Goal: Task Accomplishment & Management: Complete application form

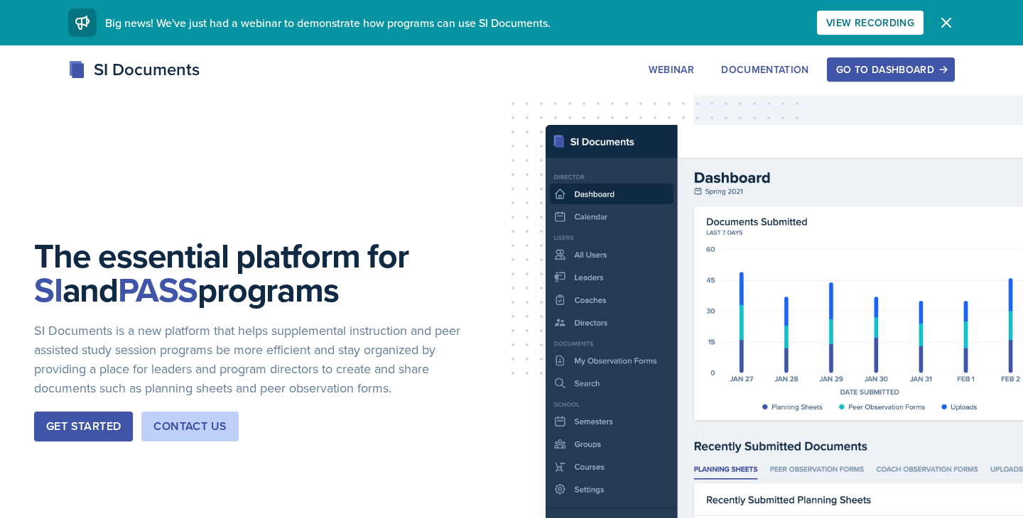
click at [862, 77] on button "Go to Dashboard" at bounding box center [891, 70] width 128 height 24
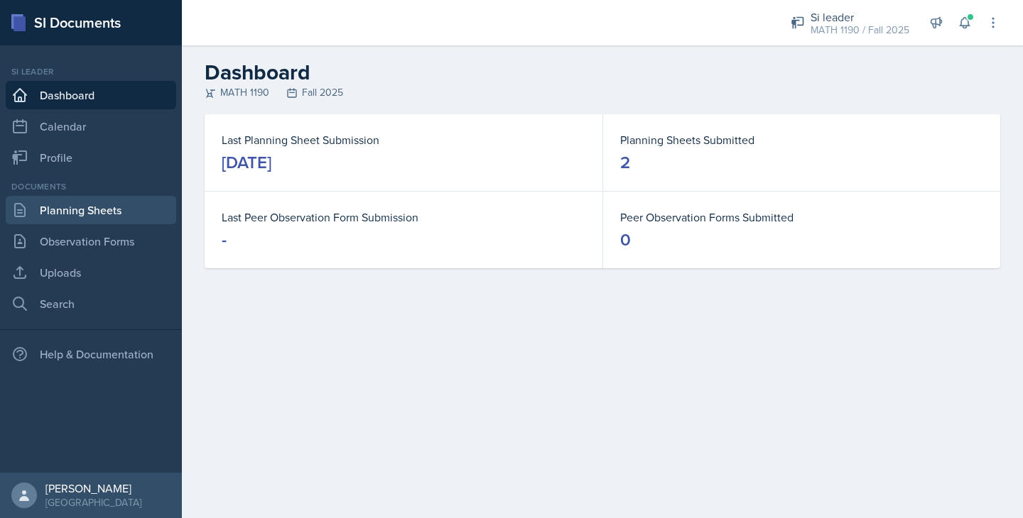
click at [78, 214] on link "Planning Sheets" at bounding box center [91, 210] width 170 height 28
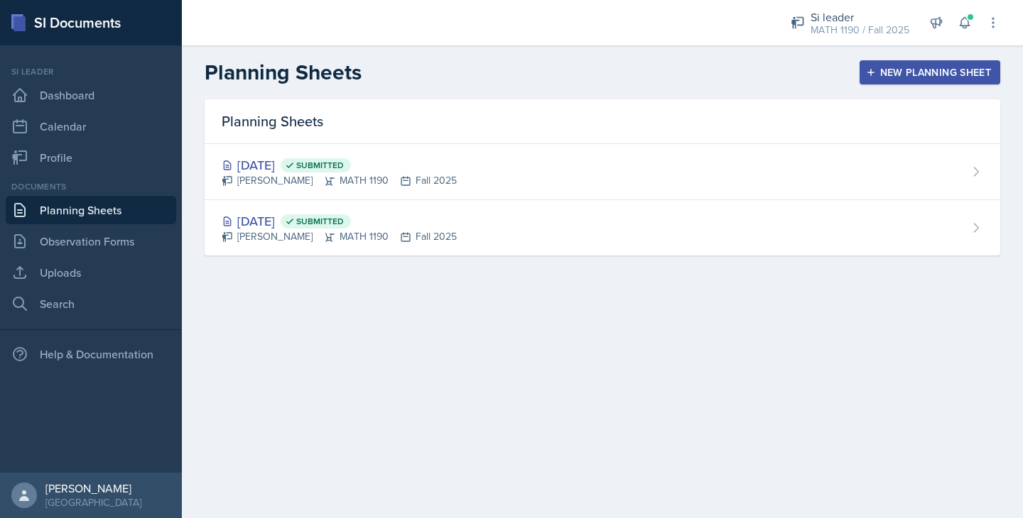
click at [930, 67] on div "New Planning Sheet" at bounding box center [930, 72] width 122 height 11
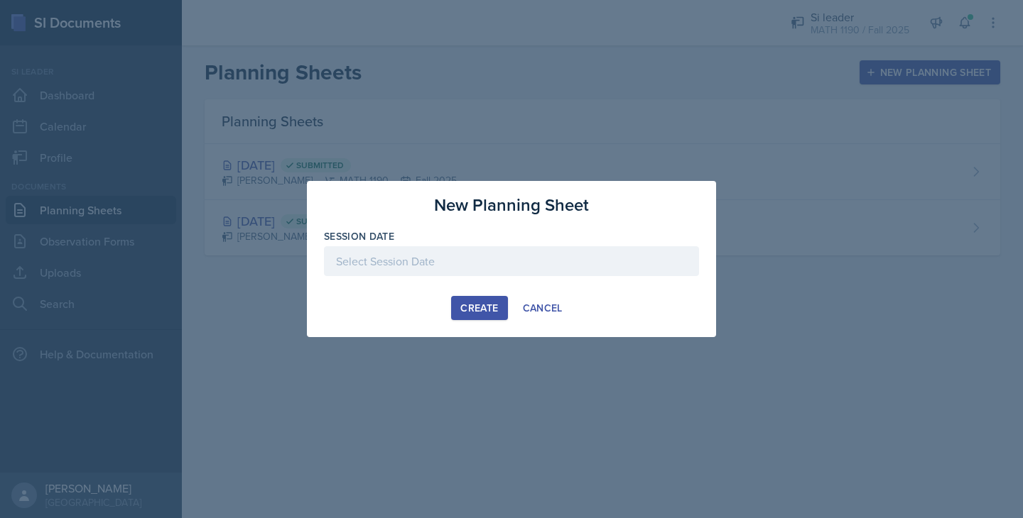
click at [389, 247] on div at bounding box center [511, 261] width 375 height 30
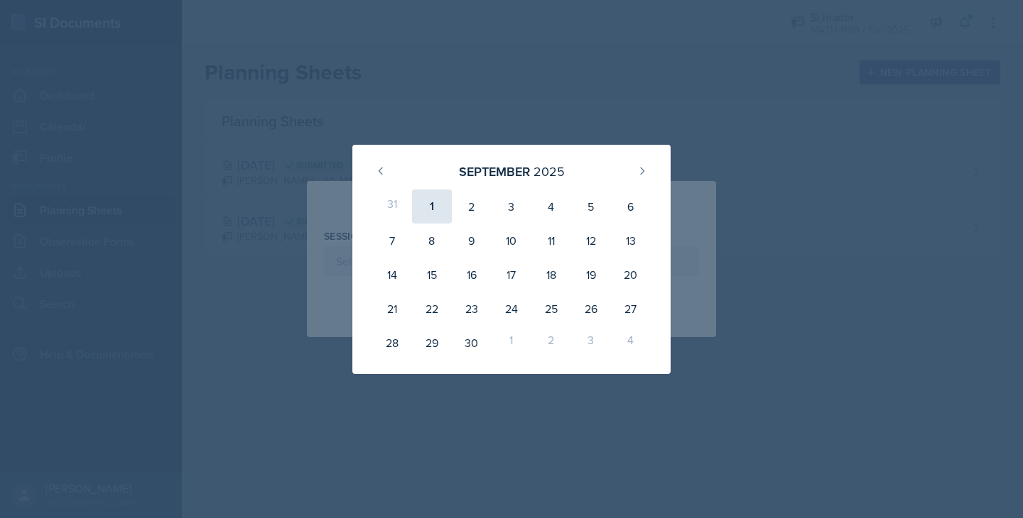
click at [433, 201] on div "1" at bounding box center [432, 207] width 40 height 34
type input "[DATE]"
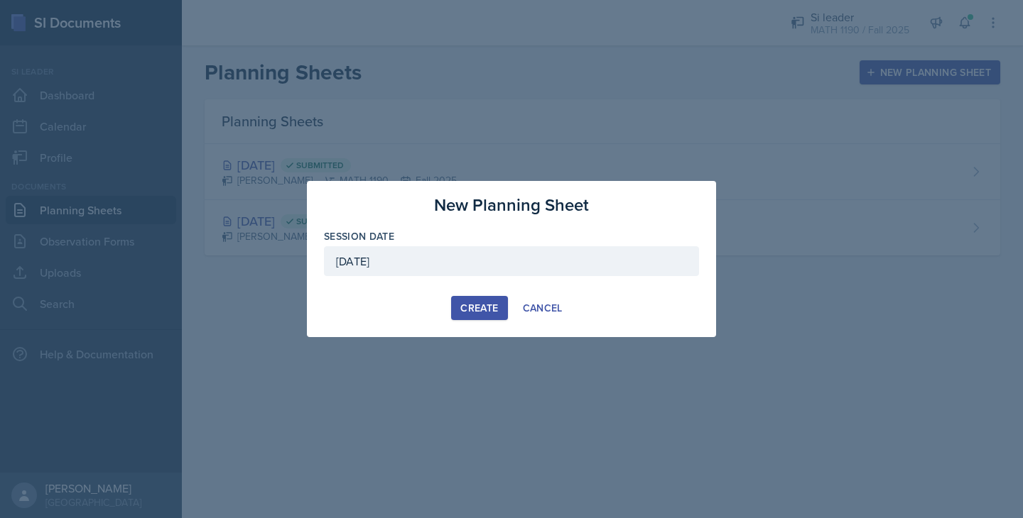
click at [477, 306] on div "Create" at bounding box center [479, 308] width 38 height 11
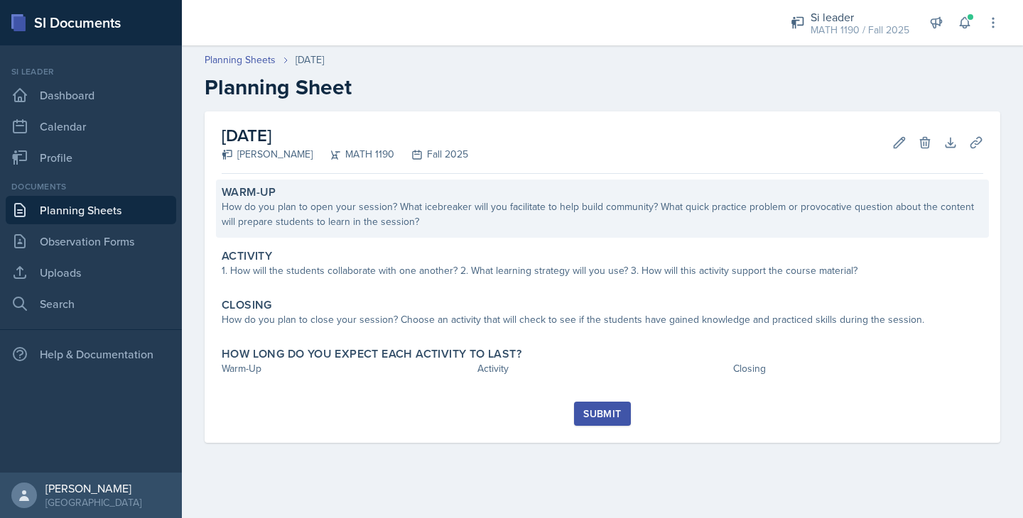
click at [457, 219] on div "How do you plan to open your session? What icebreaker will you facilitate to he…" at bounding box center [602, 215] width 761 height 30
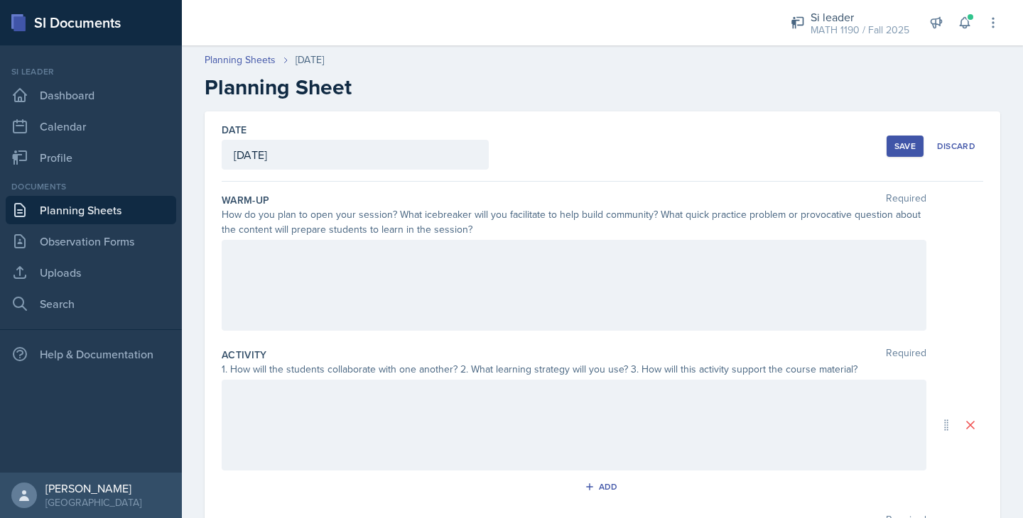
click at [412, 299] on div at bounding box center [574, 285] width 705 height 91
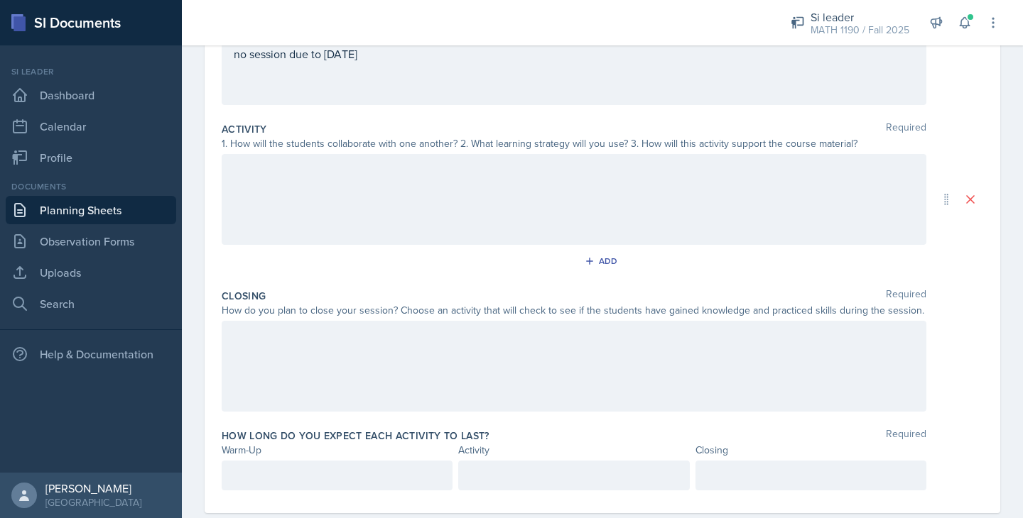
click at [290, 188] on div at bounding box center [574, 199] width 705 height 91
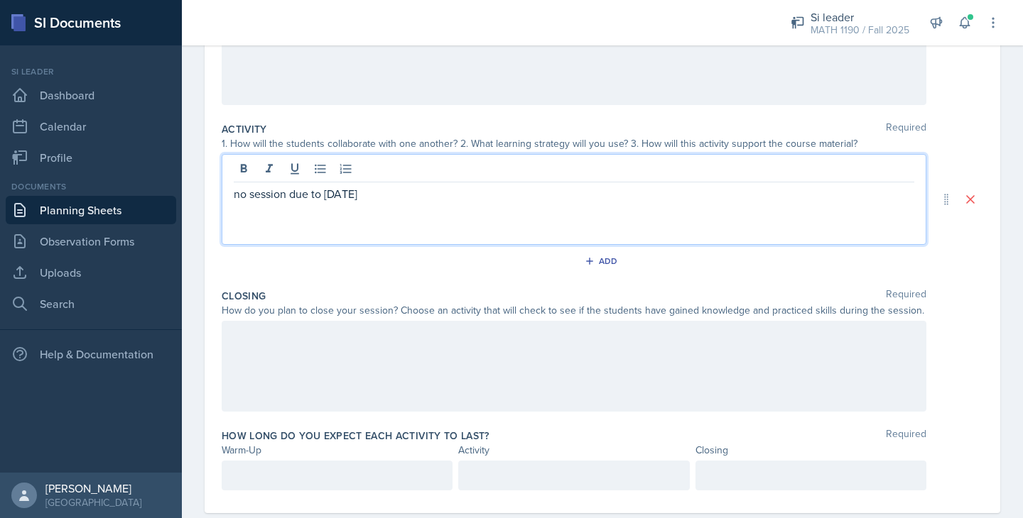
click at [301, 332] on div at bounding box center [574, 366] width 705 height 91
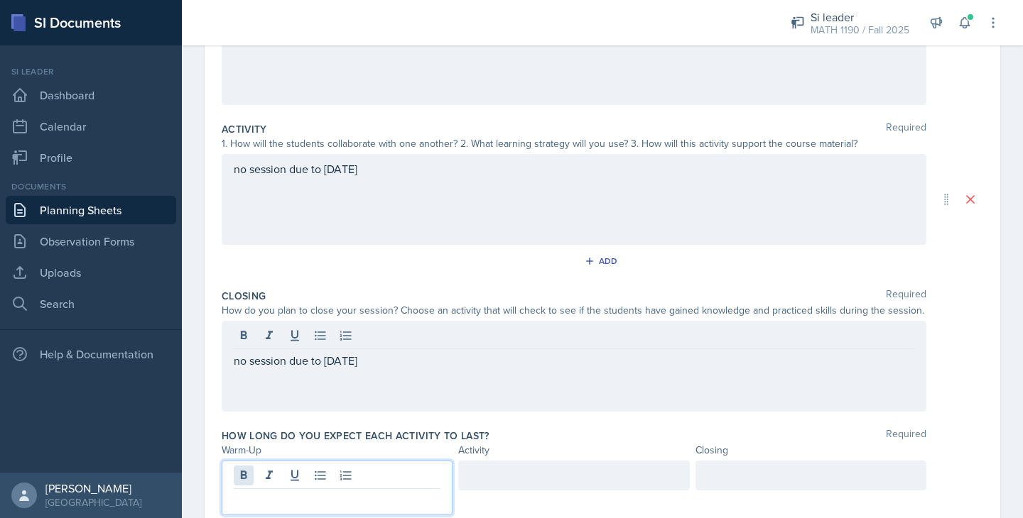
click at [238, 474] on div at bounding box center [337, 488] width 231 height 55
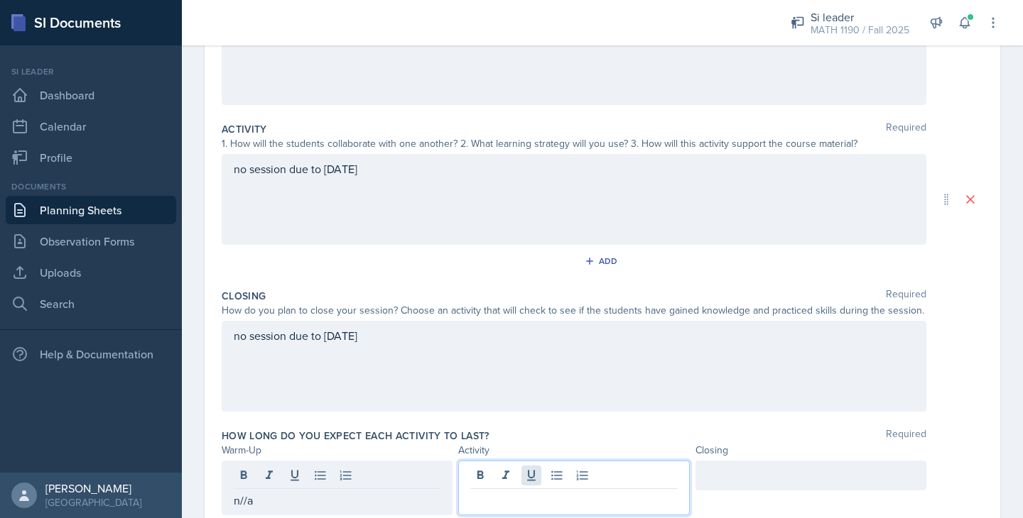
click at [530, 469] on div at bounding box center [573, 488] width 231 height 55
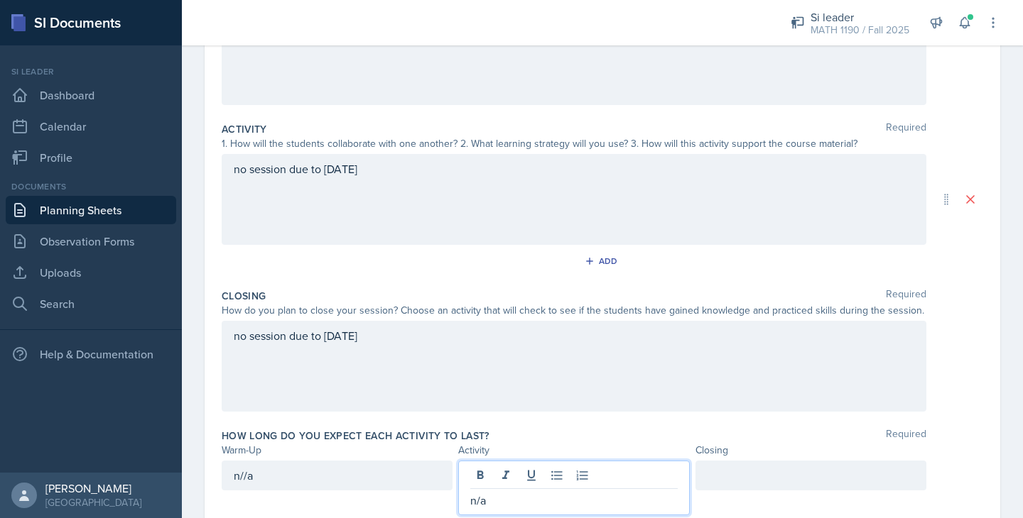
click at [729, 472] on div at bounding box center [810, 476] width 231 height 30
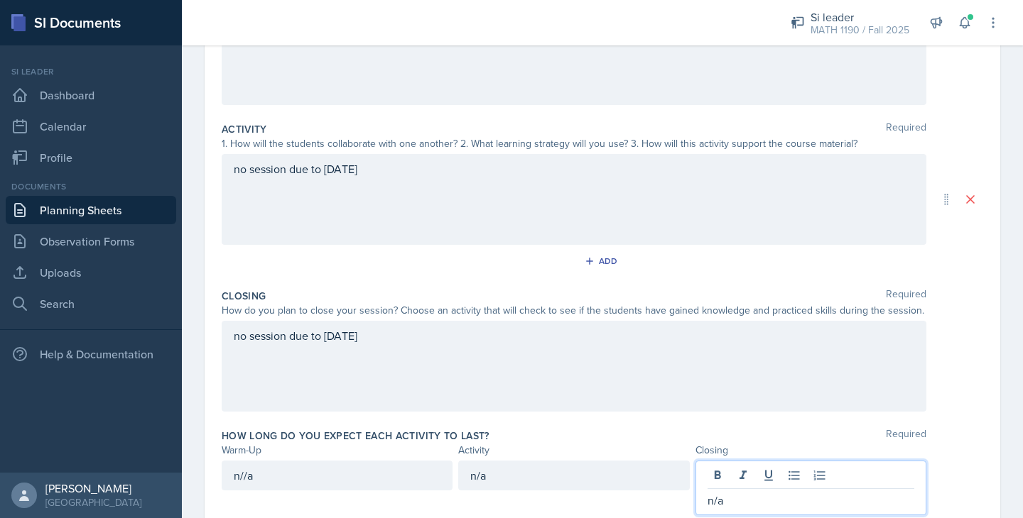
scroll to position [280, 0]
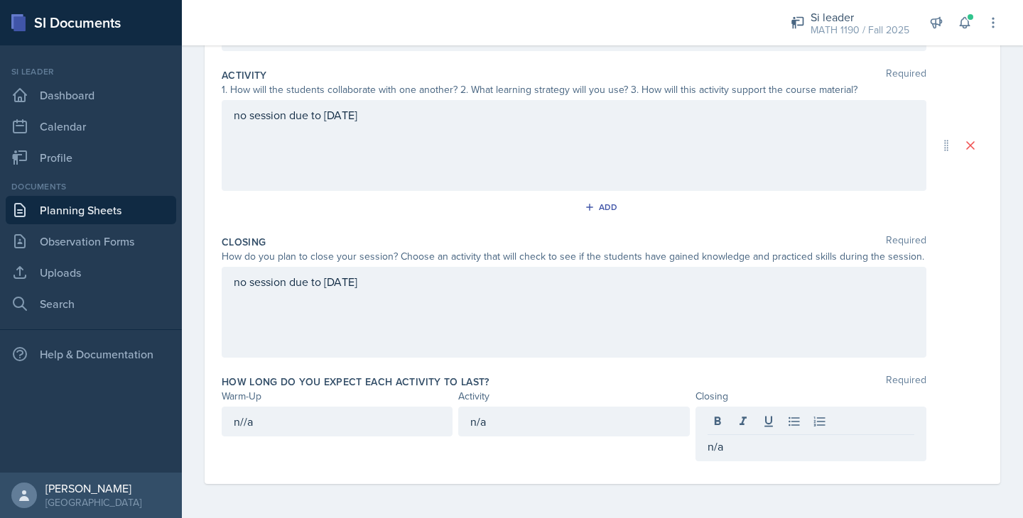
click at [958, 371] on div "How long do you expect each activity to last? Required Warm-Up Activity Closing…" at bounding box center [602, 421] width 761 height 104
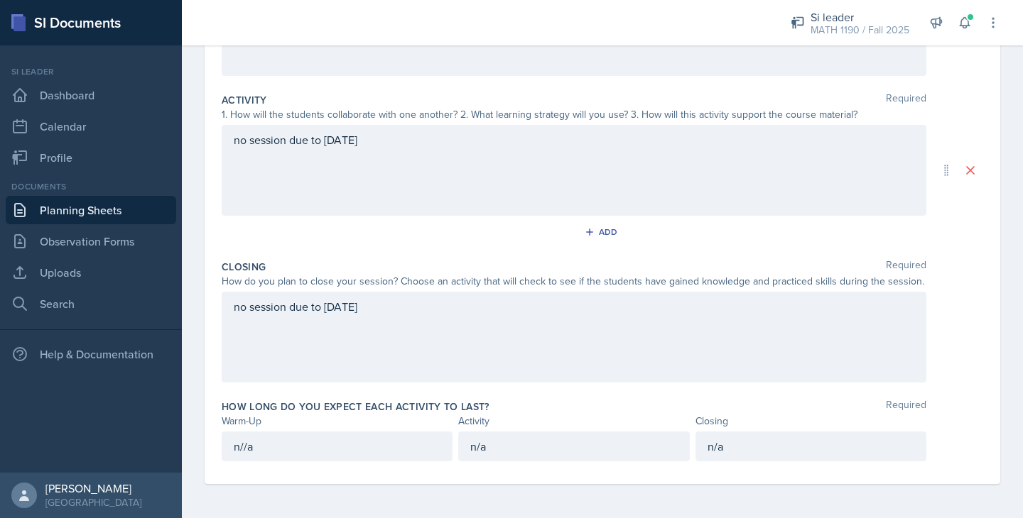
scroll to position [0, 0]
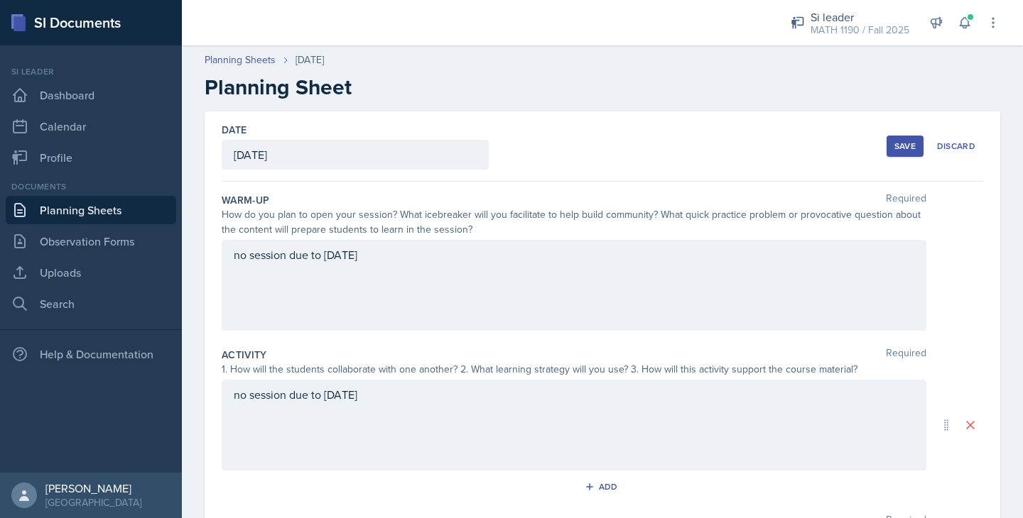
click at [897, 141] on div "Save" at bounding box center [904, 146] width 21 height 11
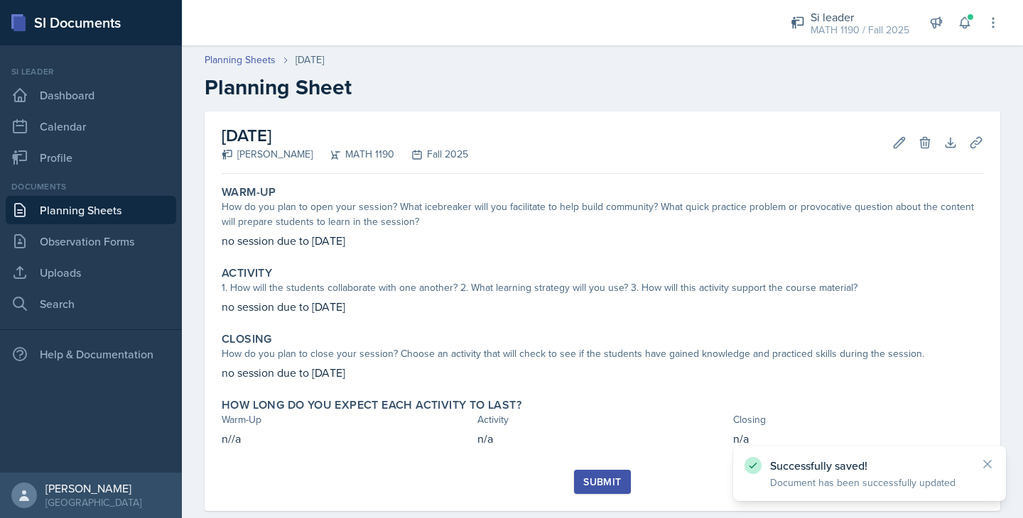
click at [609, 490] on button "Submit" at bounding box center [602, 482] width 56 height 24
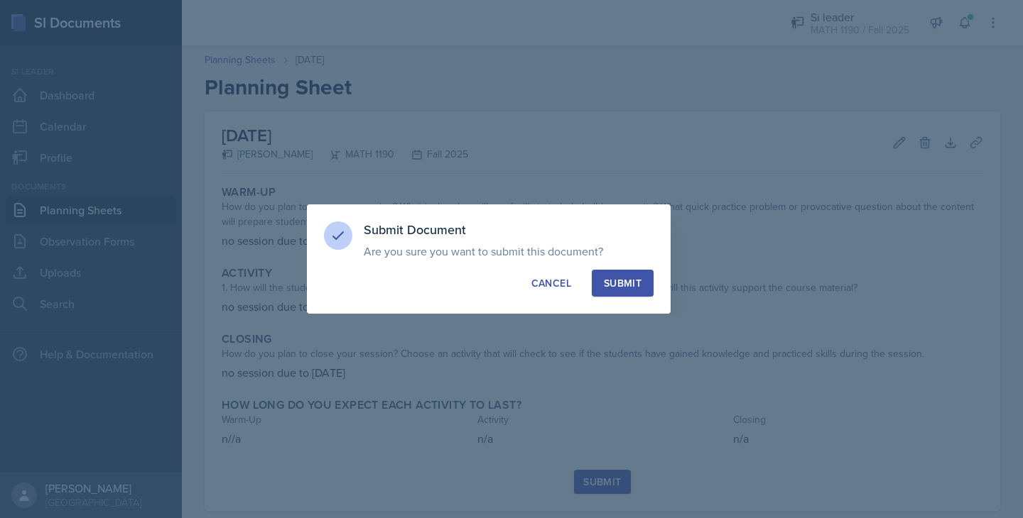
click at [612, 278] on div "Submit" at bounding box center [623, 283] width 38 height 14
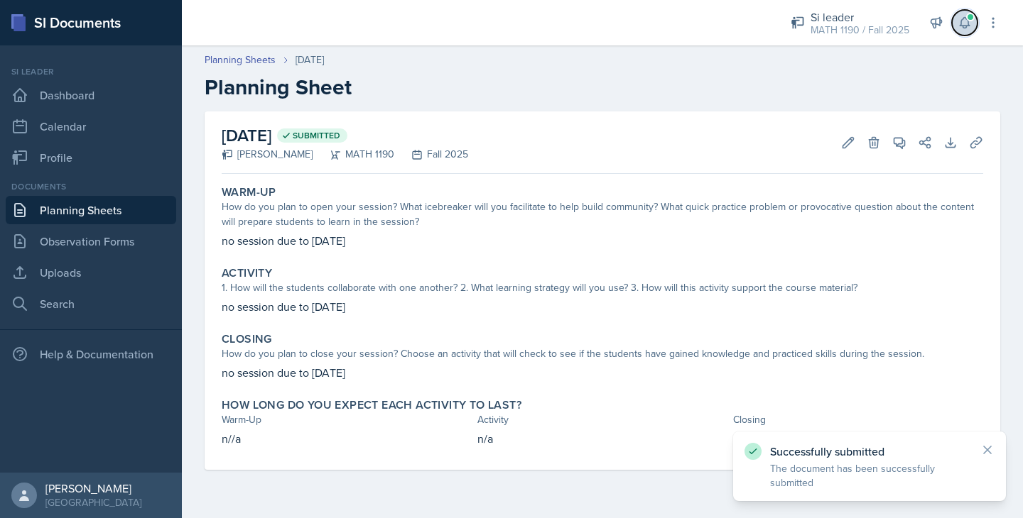
click at [968, 26] on icon at bounding box center [964, 23] width 14 height 14
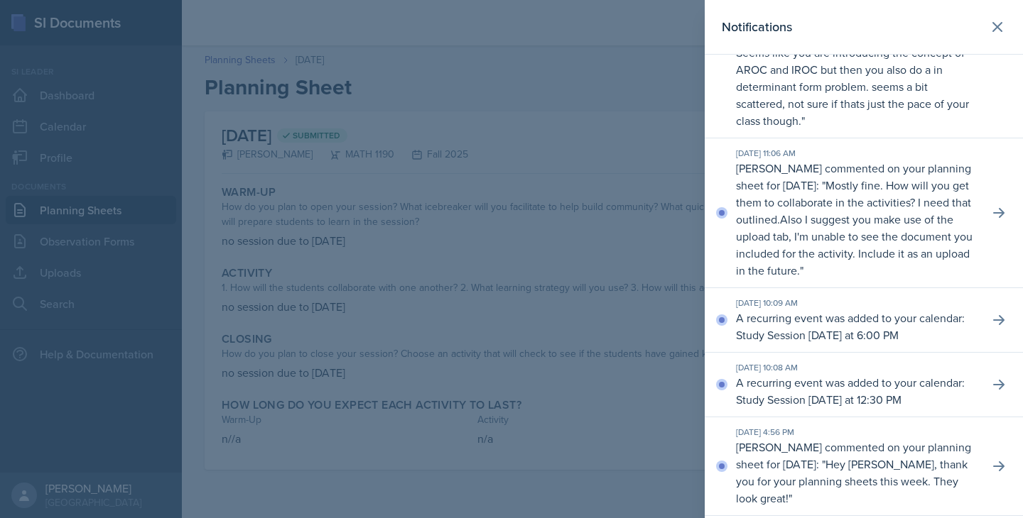
scroll to position [180, 0]
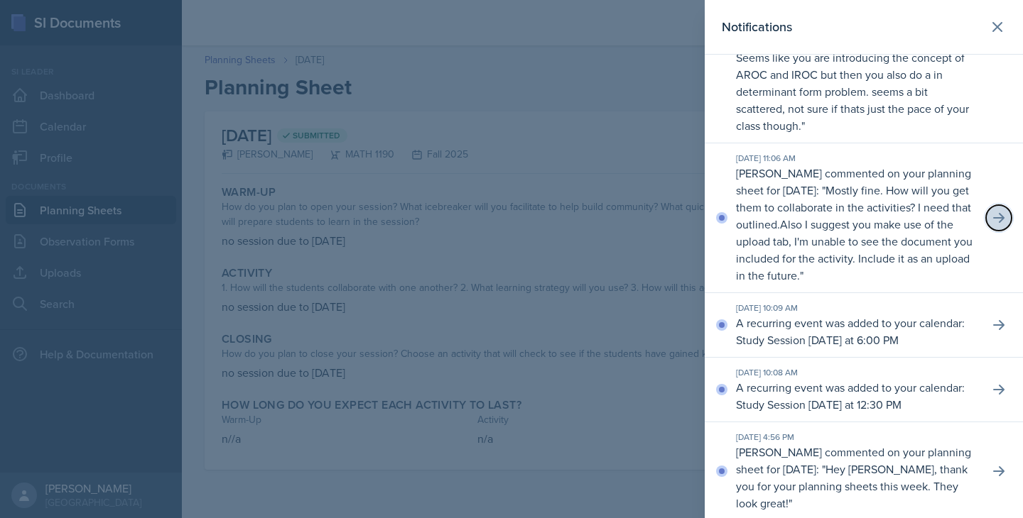
click at [1001, 216] on icon at bounding box center [998, 218] width 11 height 10
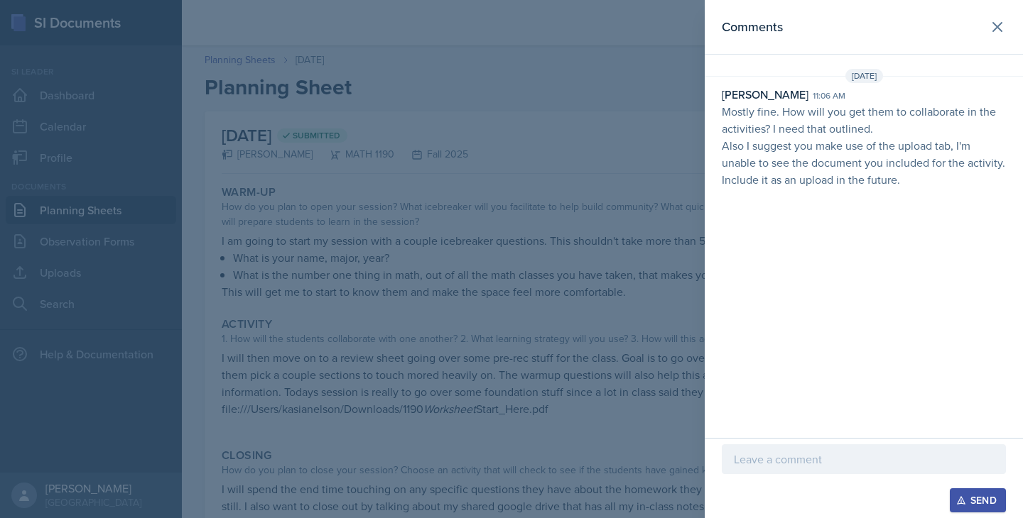
click at [754, 467] on p at bounding box center [864, 459] width 260 height 17
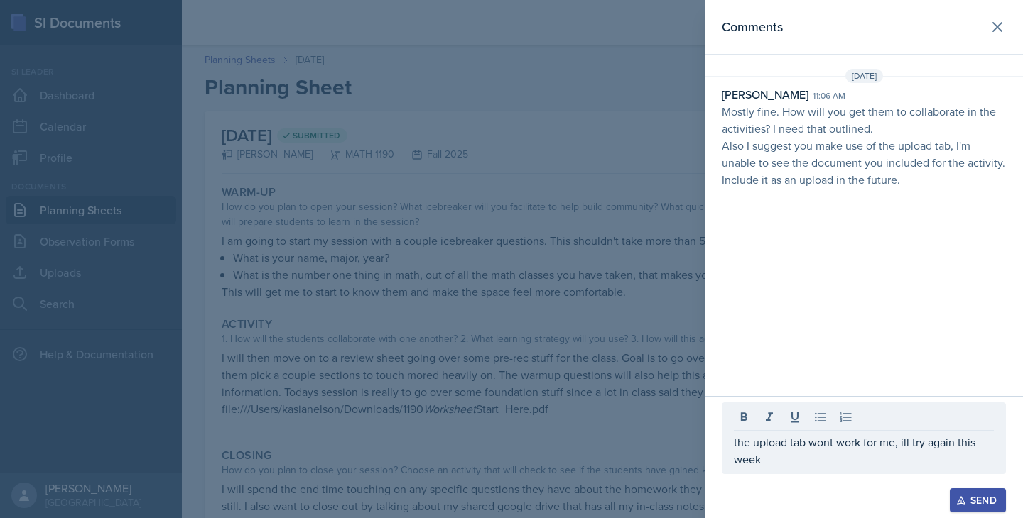
click at [970, 501] on div "Send" at bounding box center [978, 500] width 38 height 11
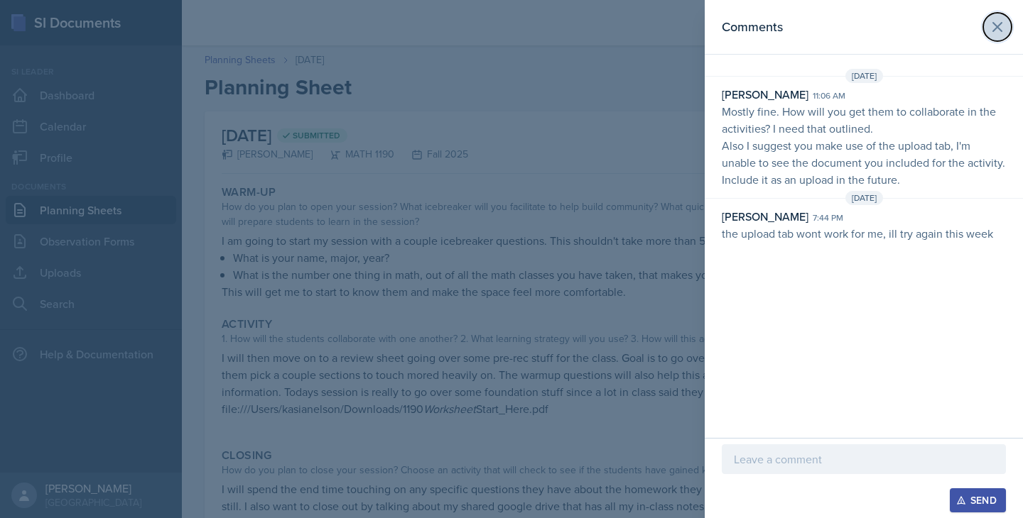
click at [999, 28] on icon at bounding box center [997, 26] width 17 height 17
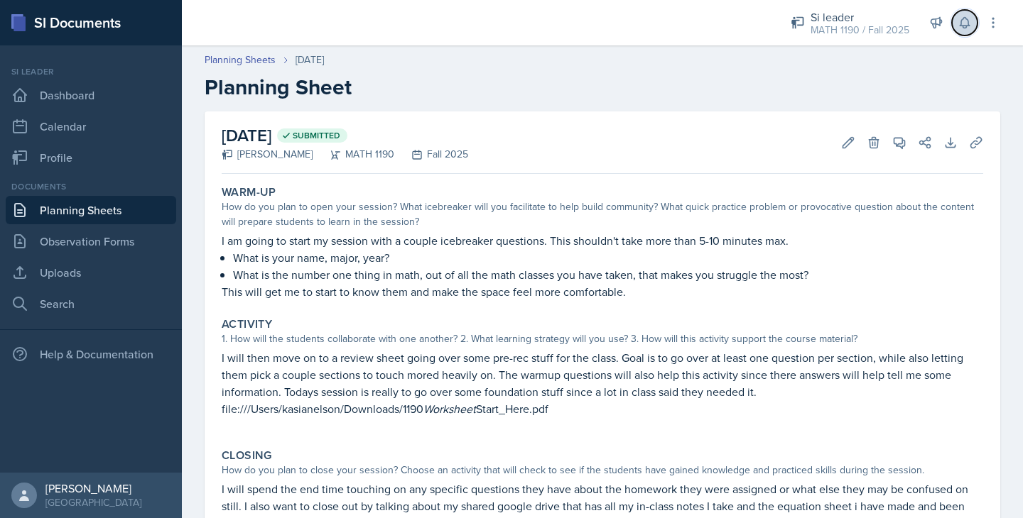
click at [964, 28] on icon at bounding box center [963, 23] width 9 height 11
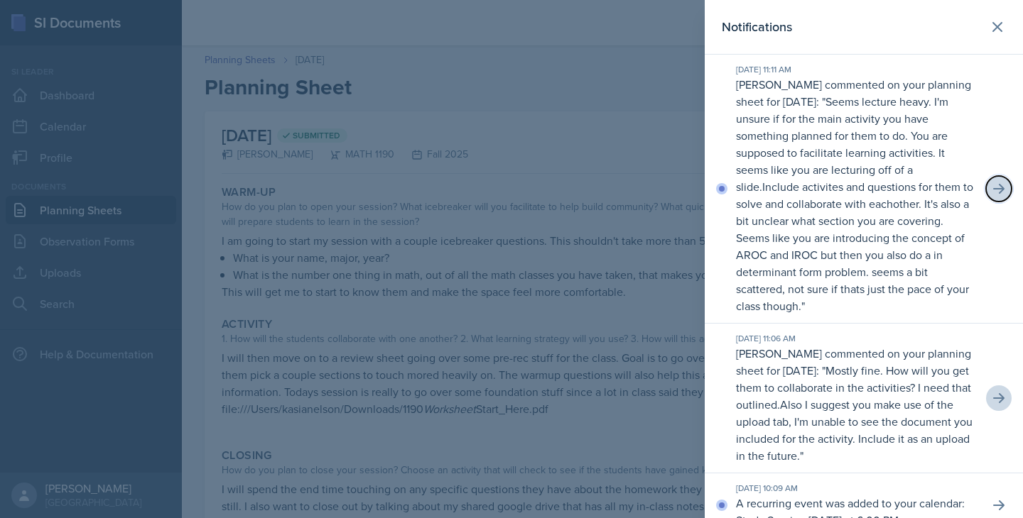
click at [996, 191] on icon at bounding box center [998, 189] width 14 height 14
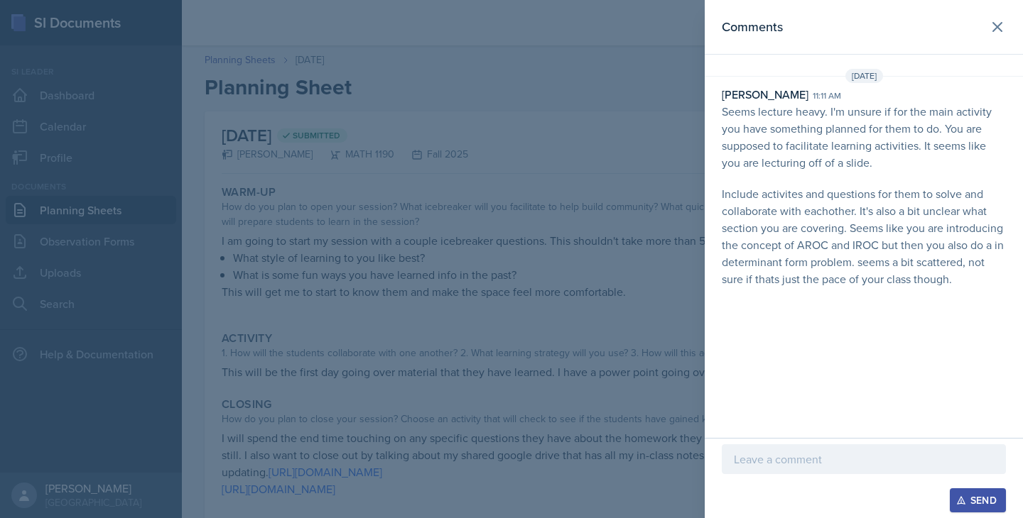
click at [891, 459] on p at bounding box center [864, 459] width 260 height 17
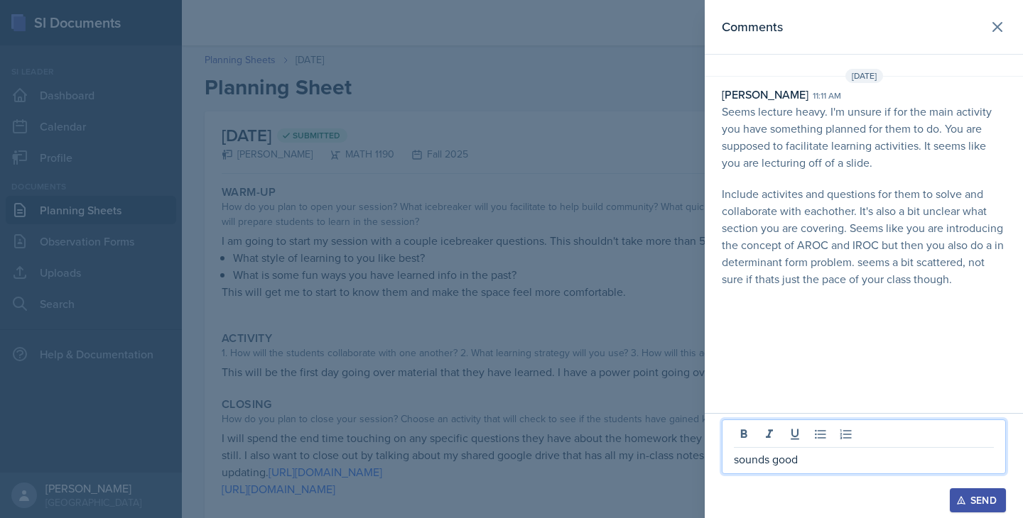
click at [979, 489] on button "Send" at bounding box center [978, 501] width 56 height 24
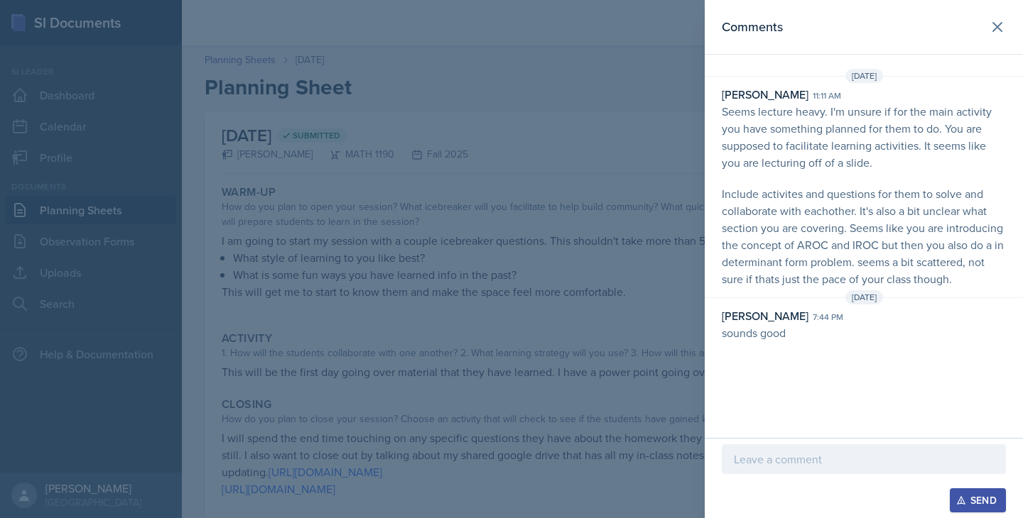
click at [614, 311] on div at bounding box center [511, 259] width 1023 height 518
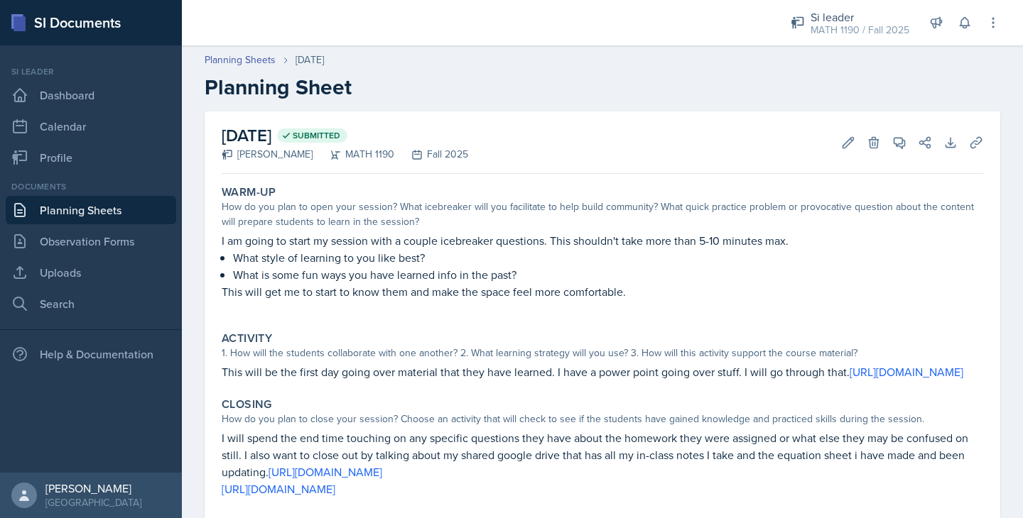
click at [96, 219] on link "Planning Sheets" at bounding box center [91, 210] width 170 height 28
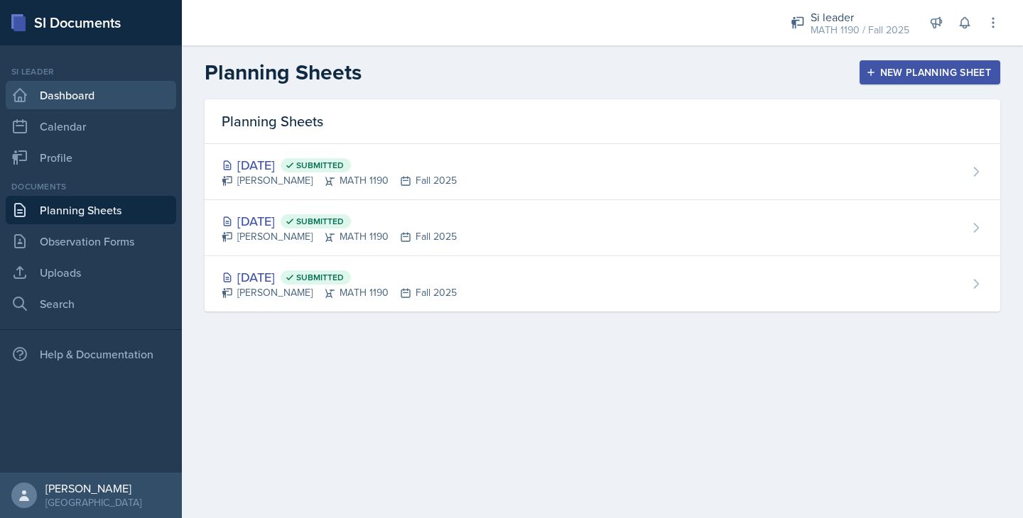
click at [102, 89] on link "Dashboard" at bounding box center [91, 95] width 170 height 28
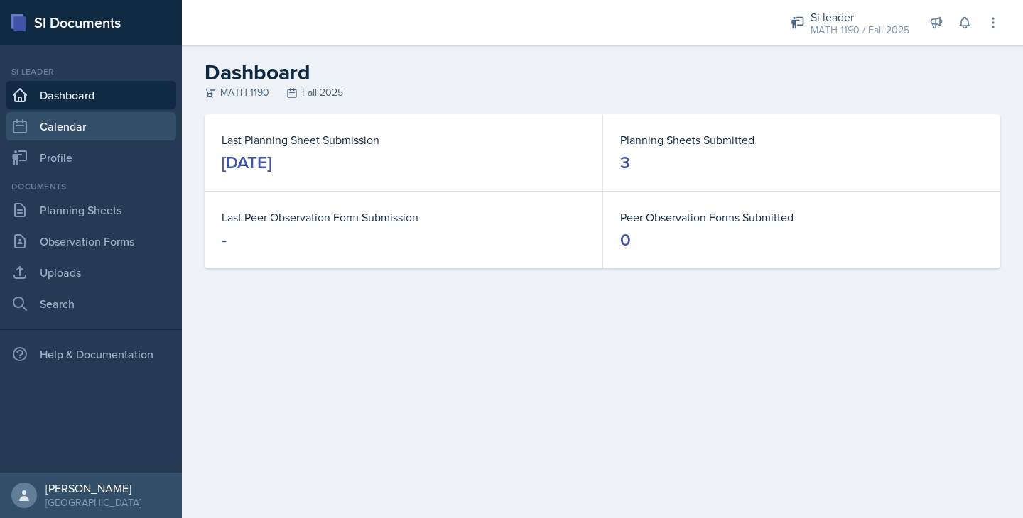
click at [102, 114] on link "Calendar" at bounding box center [91, 126] width 170 height 28
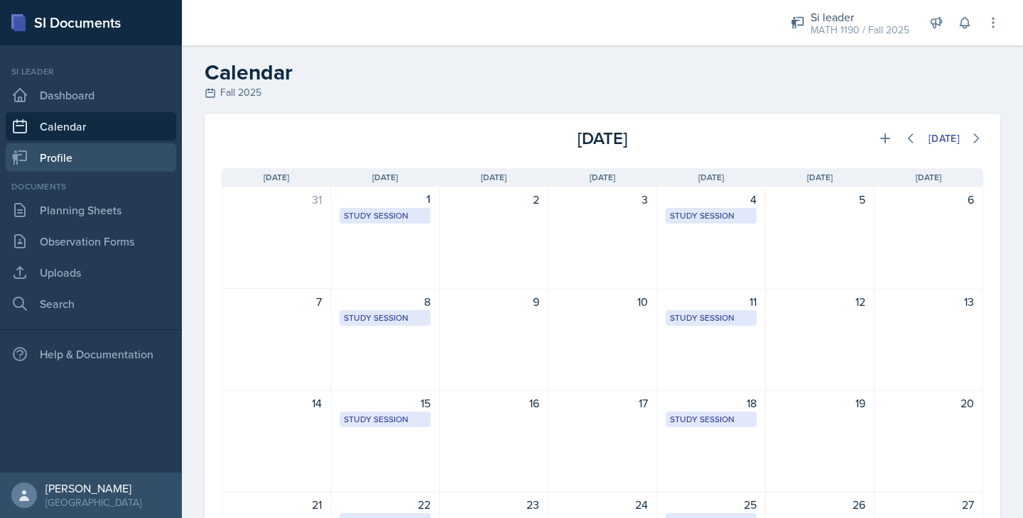
click at [82, 160] on link "Profile" at bounding box center [91, 157] width 170 height 28
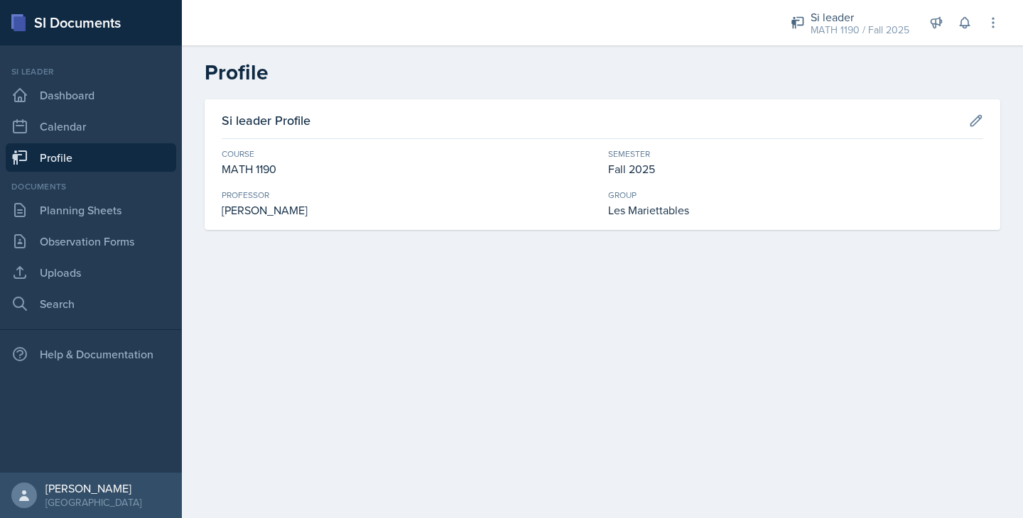
click at [133, 226] on div "Documents Planning Sheets Observation Forms Uploads Search" at bounding box center [91, 249] width 170 height 138
click at [124, 217] on link "Planning Sheets" at bounding box center [91, 210] width 170 height 28
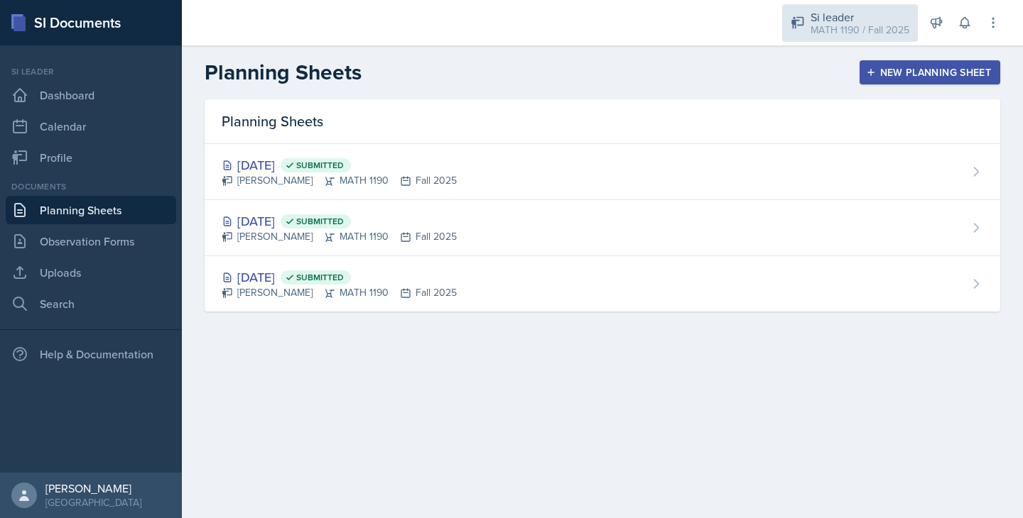
click at [873, 24] on div "MATH 1190 / Fall 2025" at bounding box center [859, 30] width 99 height 15
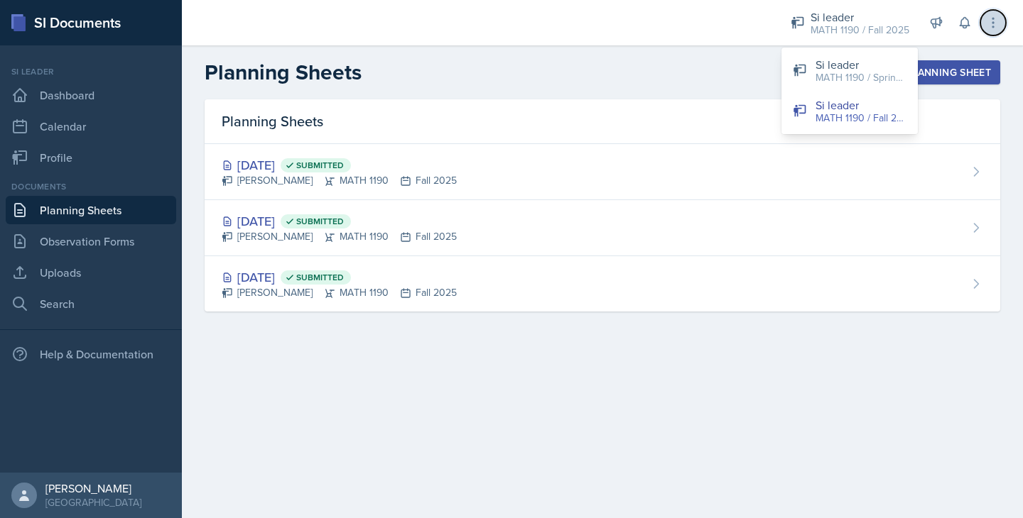
click at [996, 23] on icon at bounding box center [993, 23] width 14 height 14
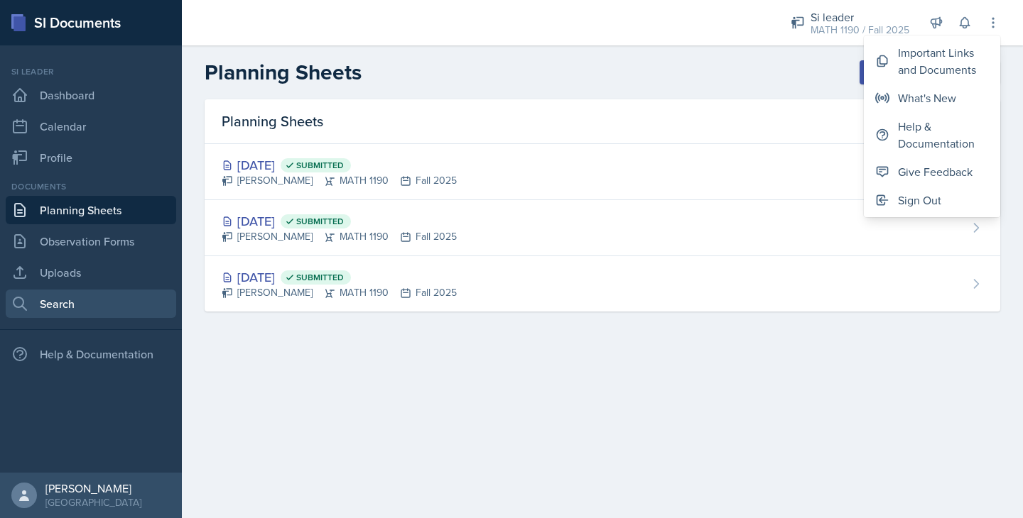
click at [75, 314] on link "Search" at bounding box center [91, 304] width 170 height 28
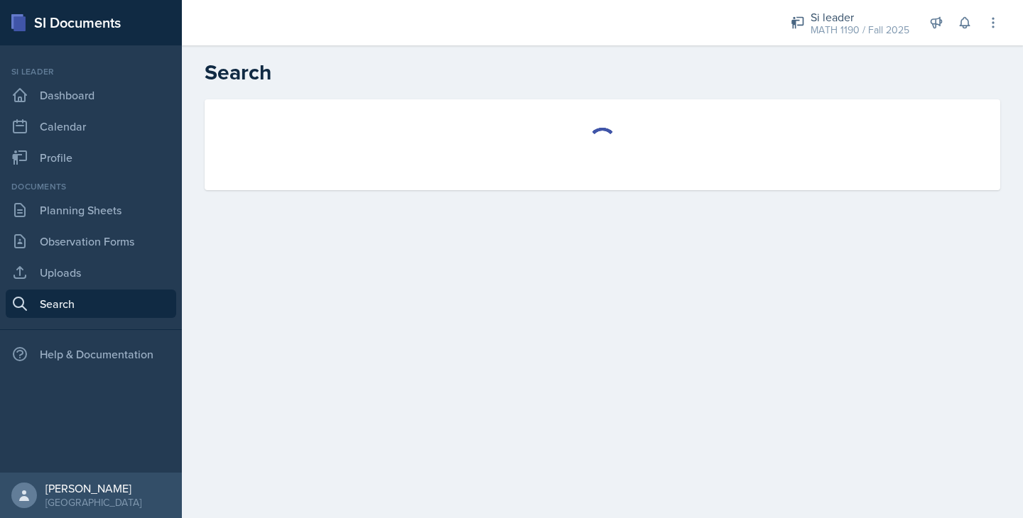
select select "all"
select select "1"
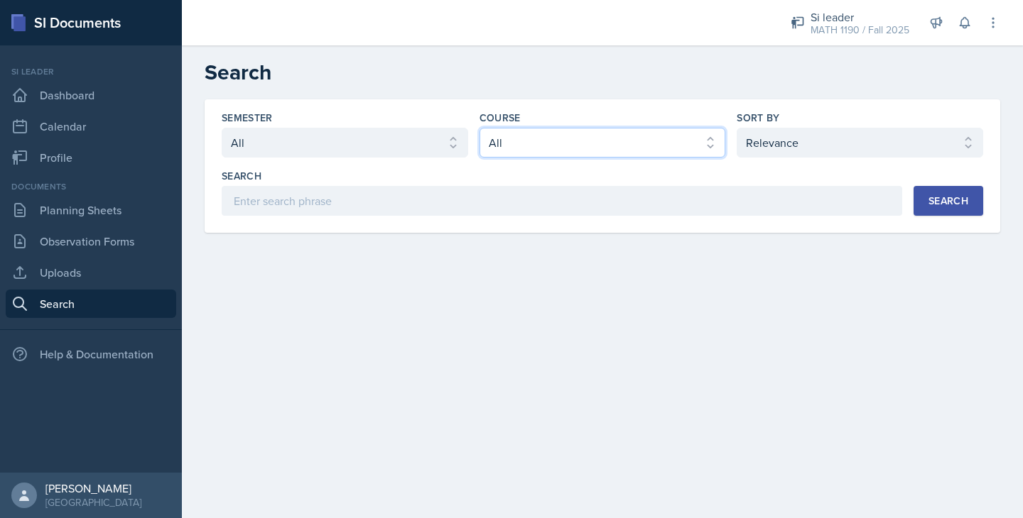
click at [590, 148] on select "Select course All ACCT 2101 ACCT 2102 ACCT 4050 ANTH 1102 ANTH 3301 ARCH 1000 A…" at bounding box center [602, 143] width 246 height 30
select select "66667518-d9d6-4d54-bf35-0581a95bcc6a"
click at [479, 128] on select "Select course All ACCT 2101 ACCT 2102 ACCT 4050 ANTH 1102 ANTH 3301 ARCH 1000 A…" at bounding box center [602, 143] width 246 height 30
click at [952, 205] on div "Search" at bounding box center [948, 200] width 40 height 11
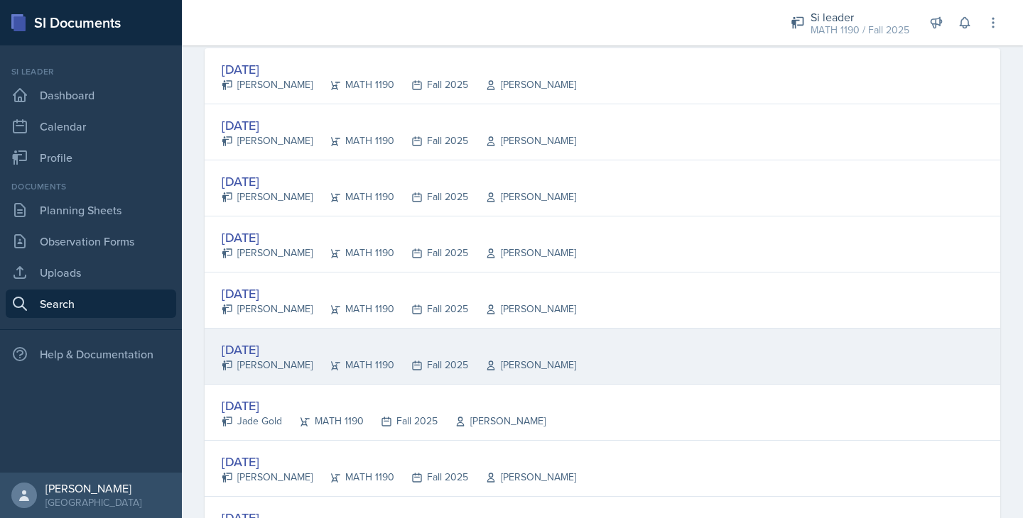
scroll to position [198, 0]
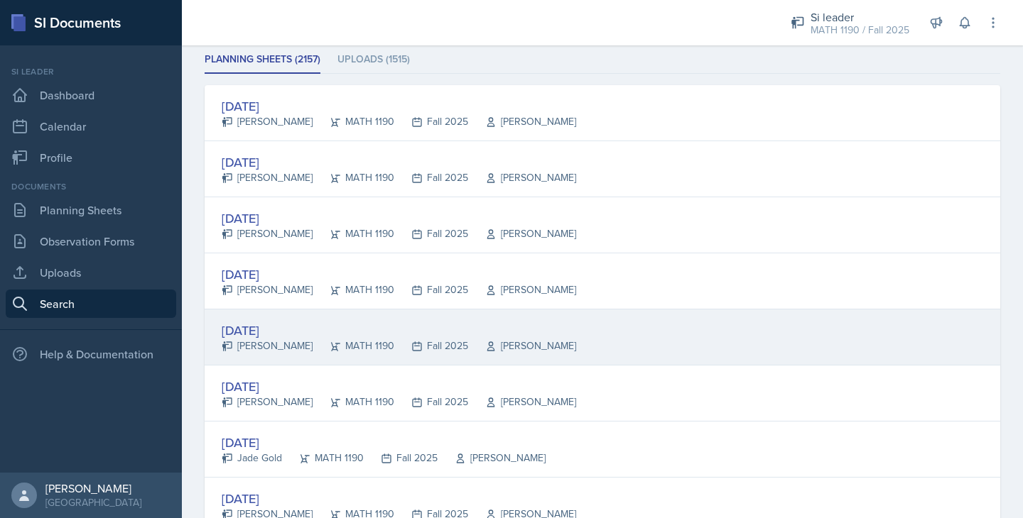
click at [271, 330] on div "[DATE]" at bounding box center [399, 330] width 354 height 19
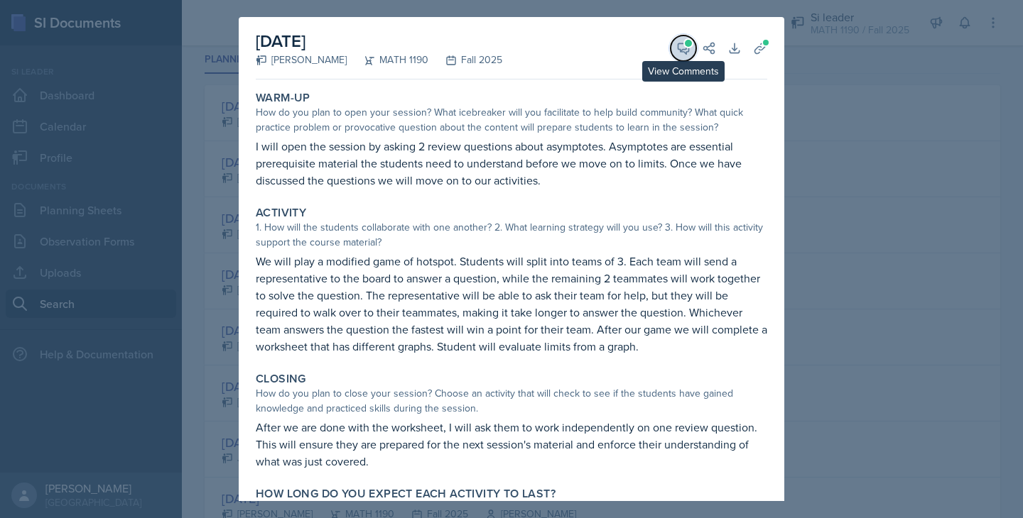
click at [685, 44] on span at bounding box center [688, 43] width 7 height 7
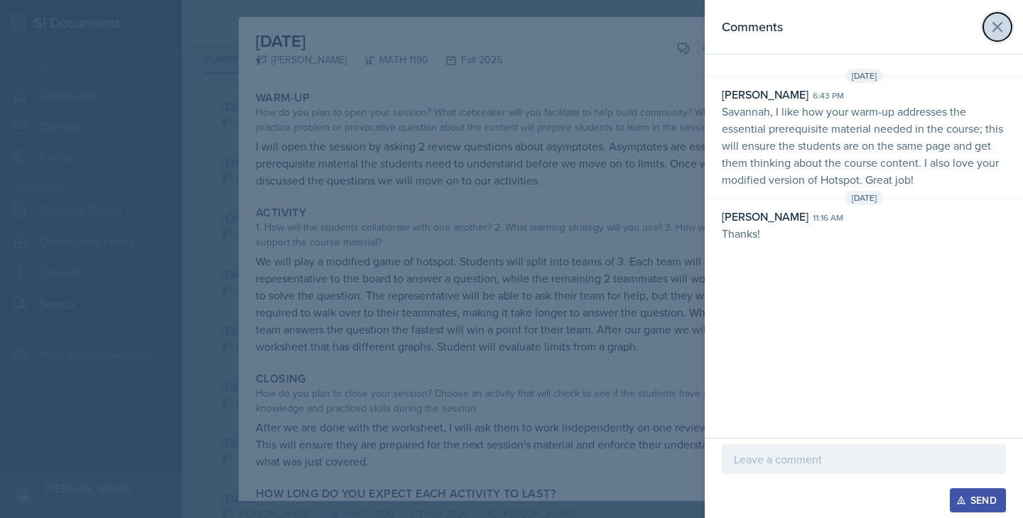
click at [1001, 31] on icon at bounding box center [997, 27] width 9 height 9
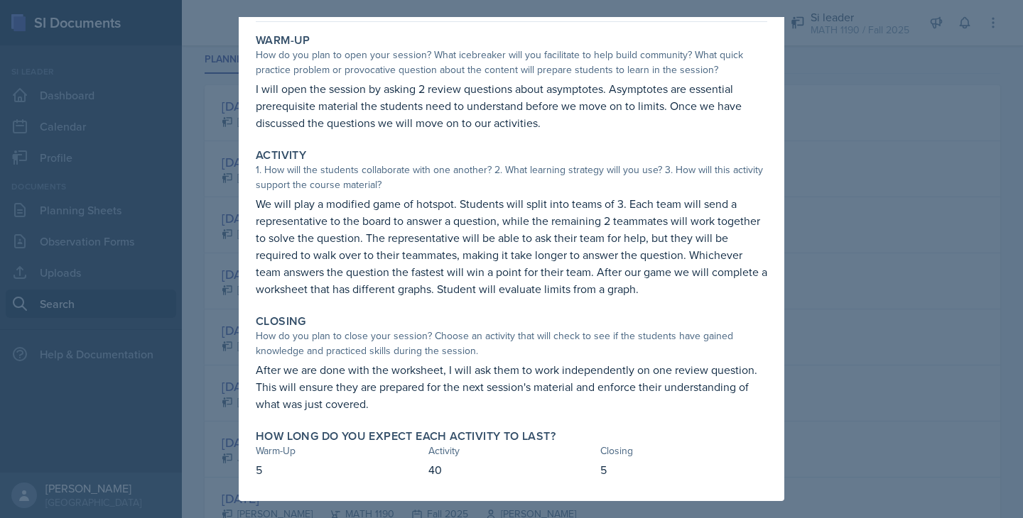
scroll to position [0, 0]
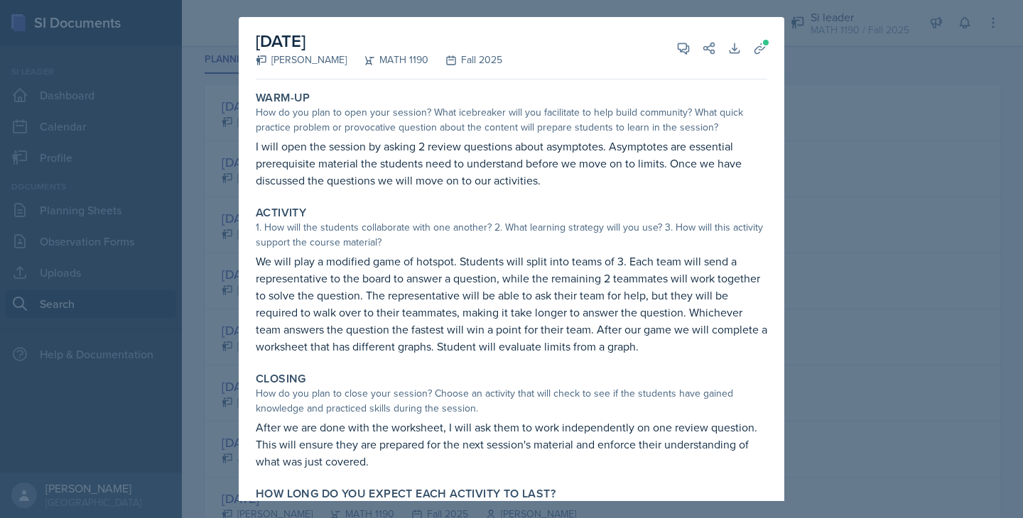
click at [165, 156] on div at bounding box center [511, 259] width 1023 height 518
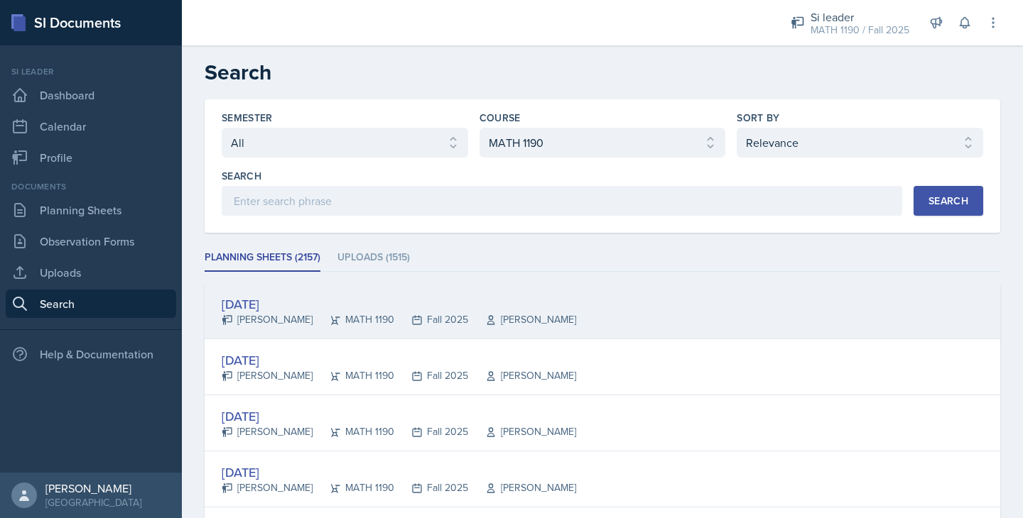
click at [284, 303] on div "[DATE]" at bounding box center [399, 304] width 354 height 19
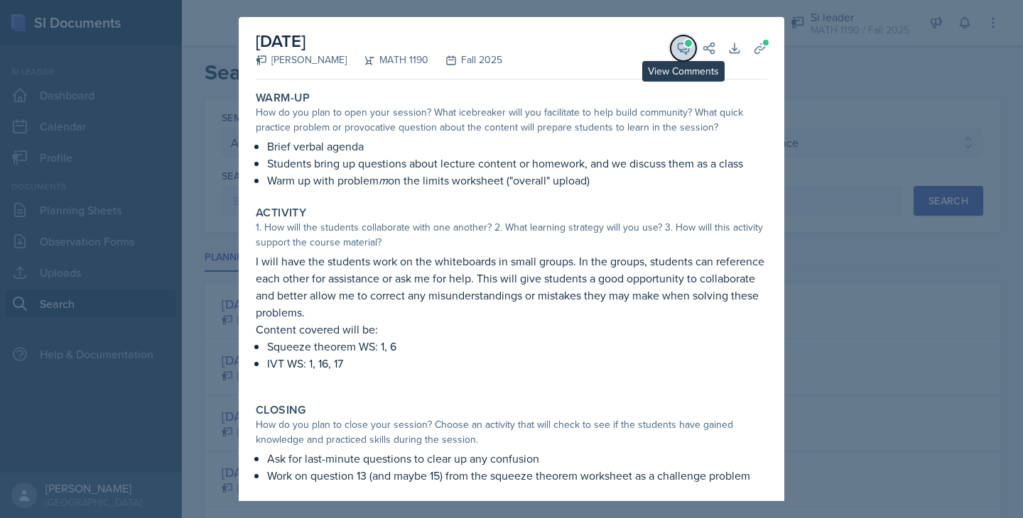
click at [690, 43] on span at bounding box center [688, 43] width 7 height 7
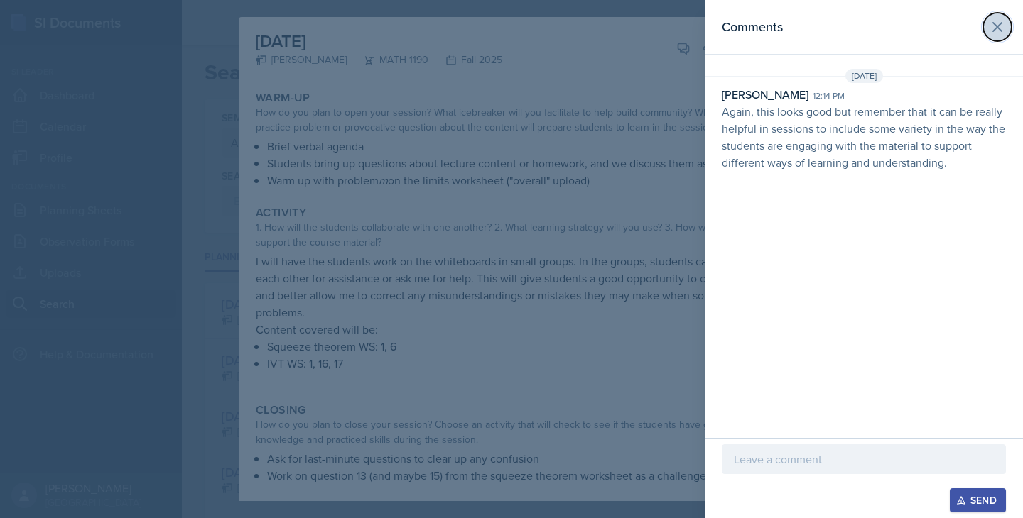
click at [991, 26] on icon at bounding box center [997, 26] width 17 height 17
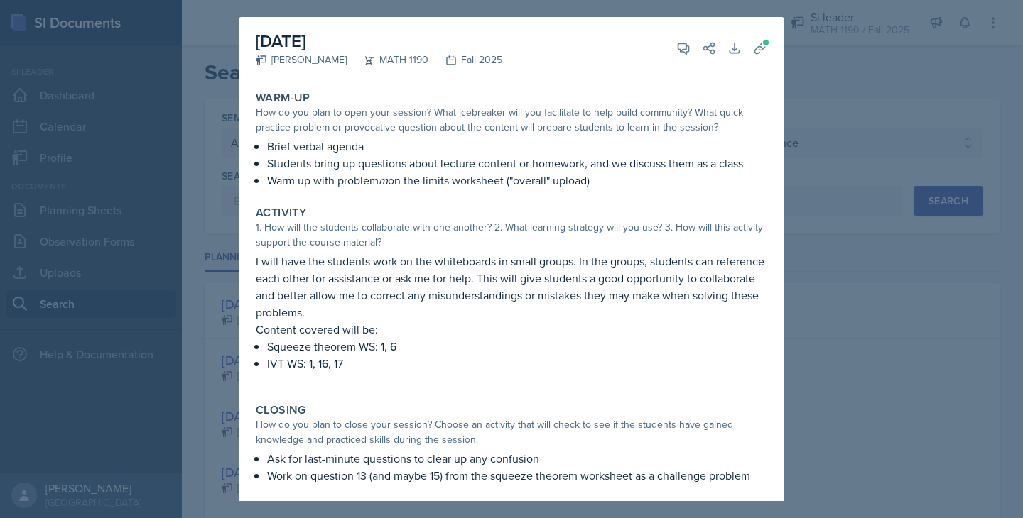
click at [831, 58] on div at bounding box center [511, 259] width 1023 height 518
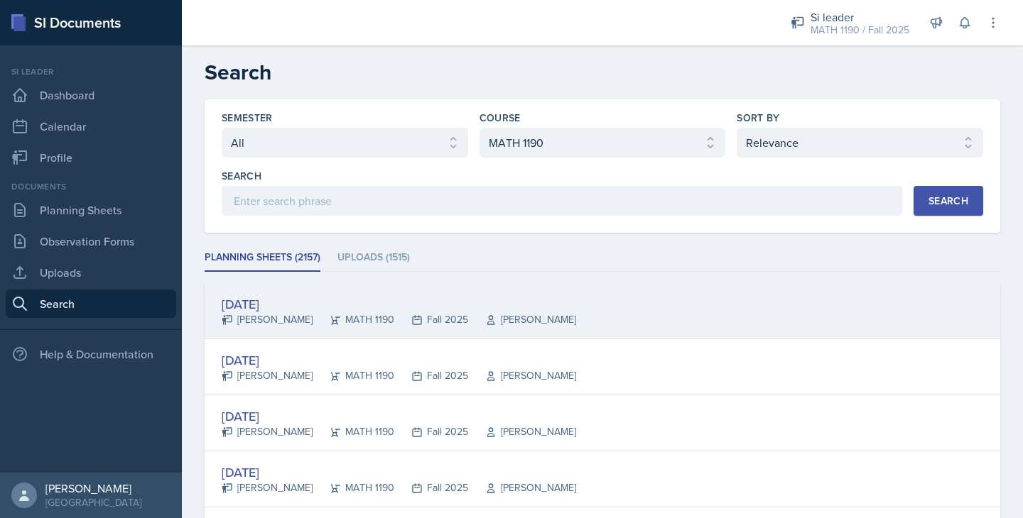
click at [277, 302] on div "[DATE]" at bounding box center [399, 304] width 354 height 19
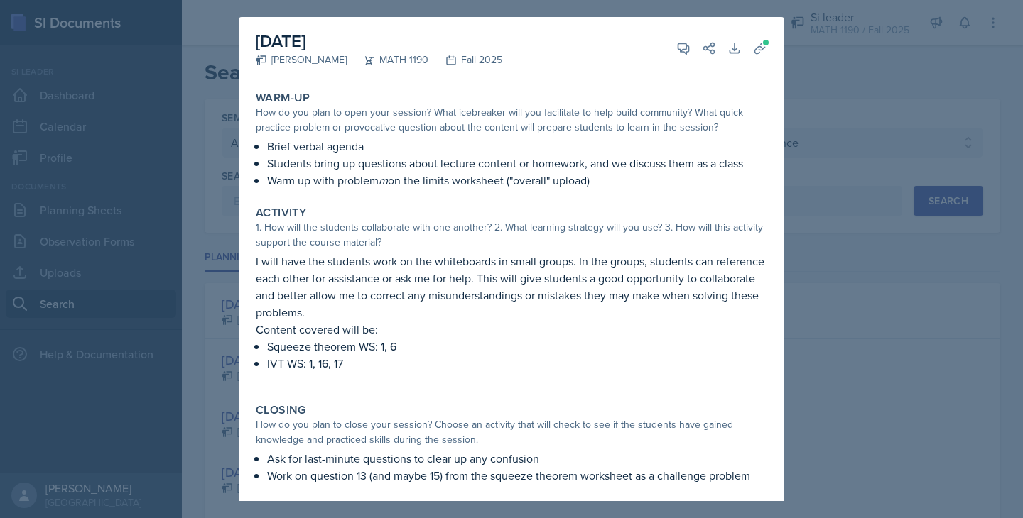
click at [846, 64] on div at bounding box center [511, 259] width 1023 height 518
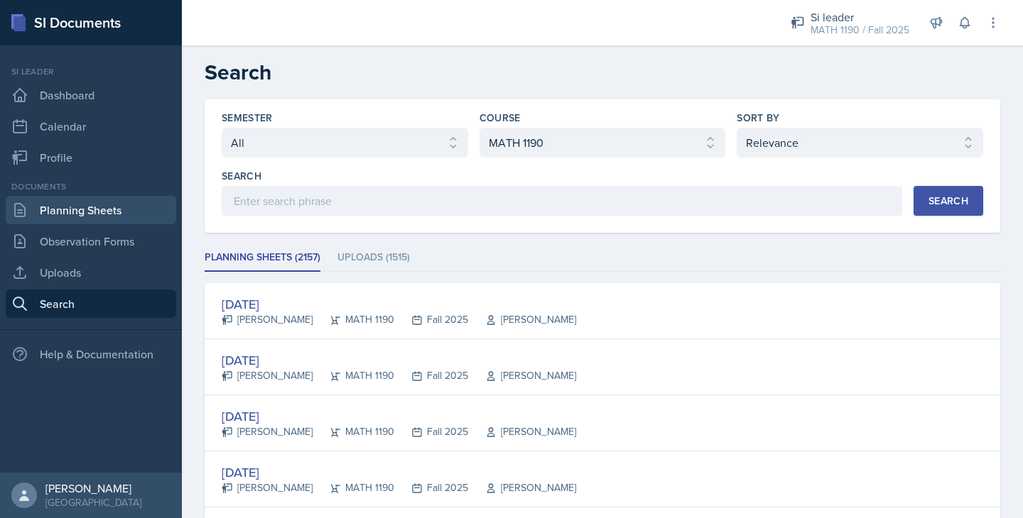
click at [83, 210] on link "Planning Sheets" at bounding box center [91, 210] width 170 height 28
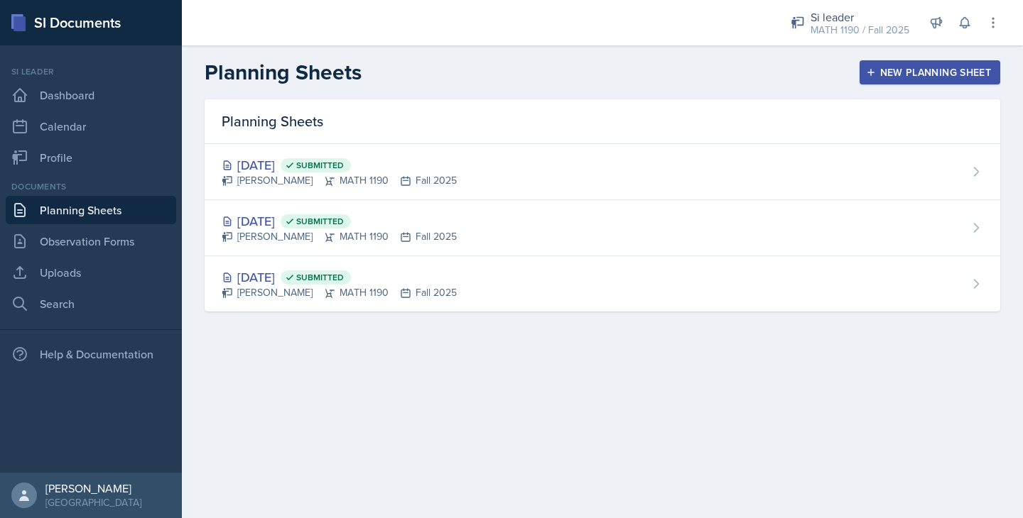
click at [906, 72] on div "New Planning Sheet" at bounding box center [930, 72] width 122 height 11
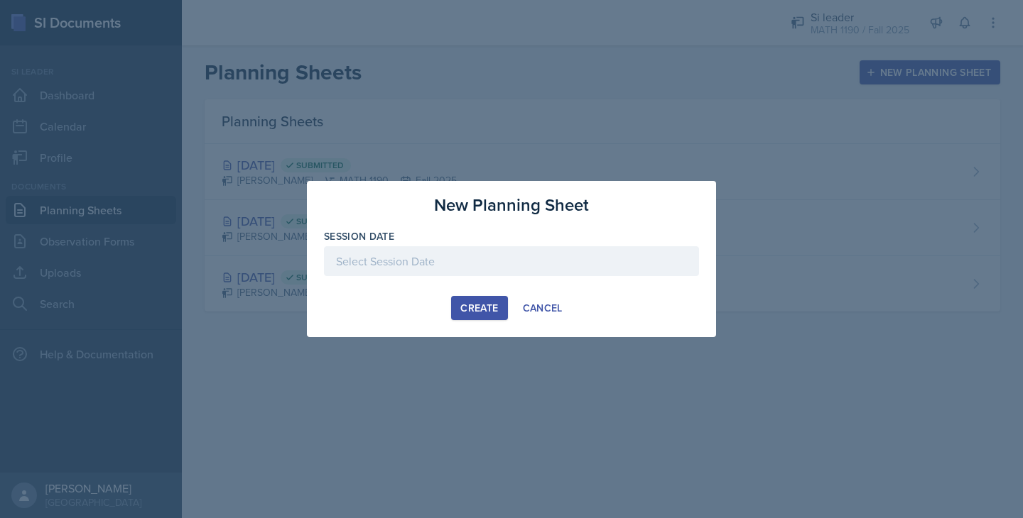
click at [386, 253] on div at bounding box center [511, 261] width 375 height 30
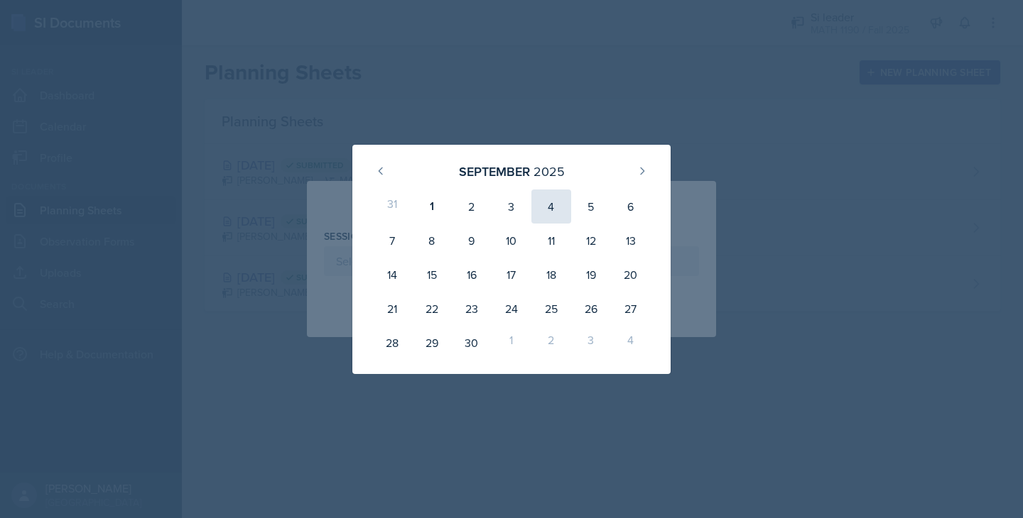
click at [545, 202] on div "4" at bounding box center [551, 207] width 40 height 34
type input "[DATE]"
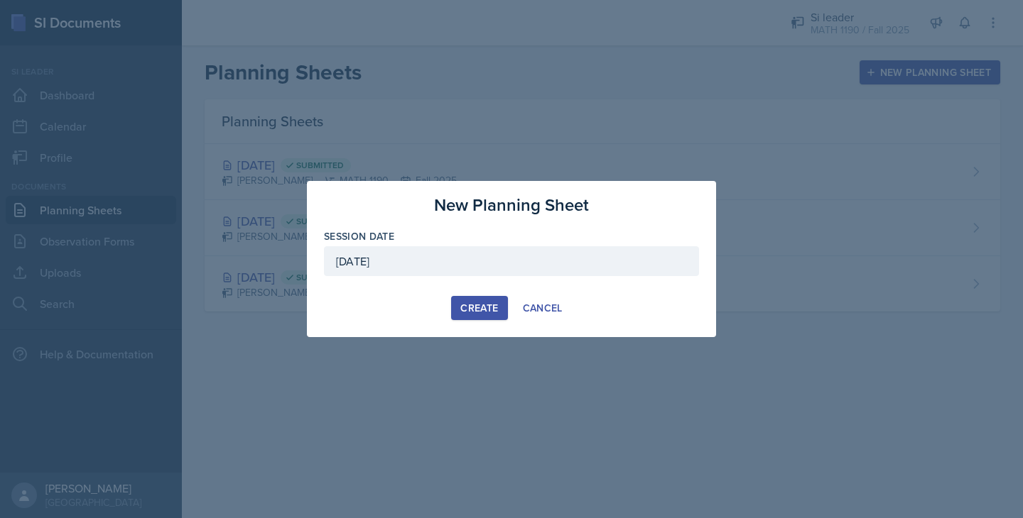
click at [483, 308] on div "Create" at bounding box center [479, 308] width 38 height 11
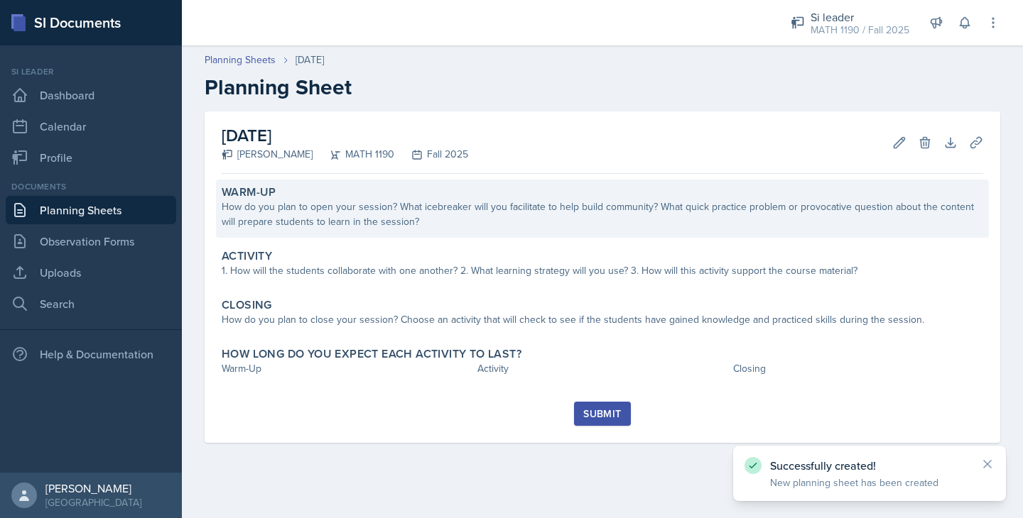
click at [449, 212] on div "How do you plan to open your session? What icebreaker will you facilitate to he…" at bounding box center [602, 215] width 761 height 30
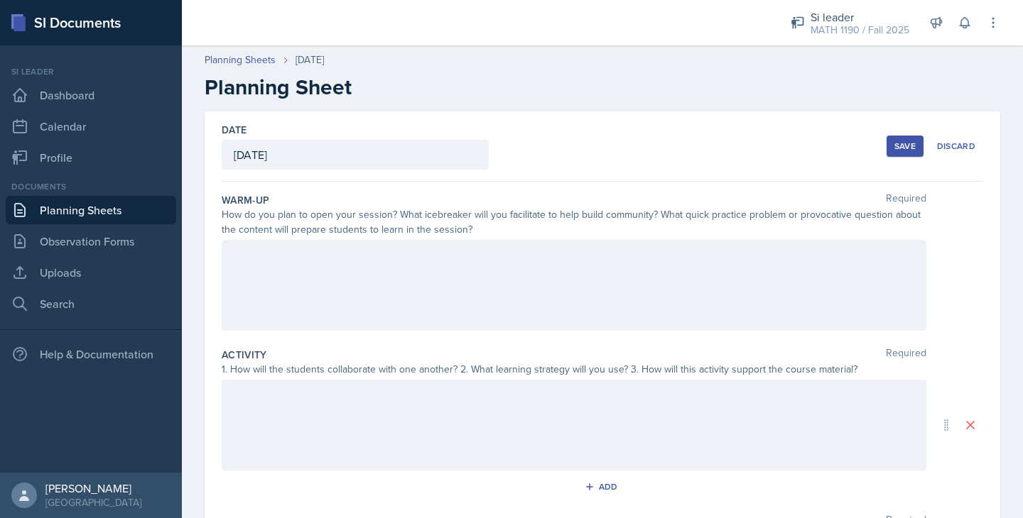
click at [293, 266] on div at bounding box center [574, 285] width 705 height 91
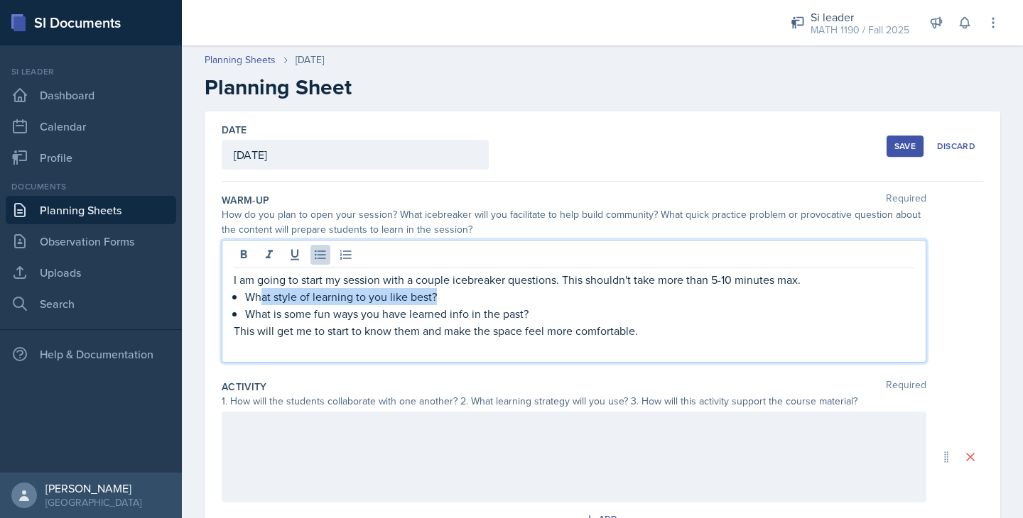
drag, startPoint x: 438, startPoint y: 295, endPoint x: 262, endPoint y: 295, distance: 176.1
click at [262, 295] on p "What style of learning to you like best?" at bounding box center [579, 296] width 669 height 17
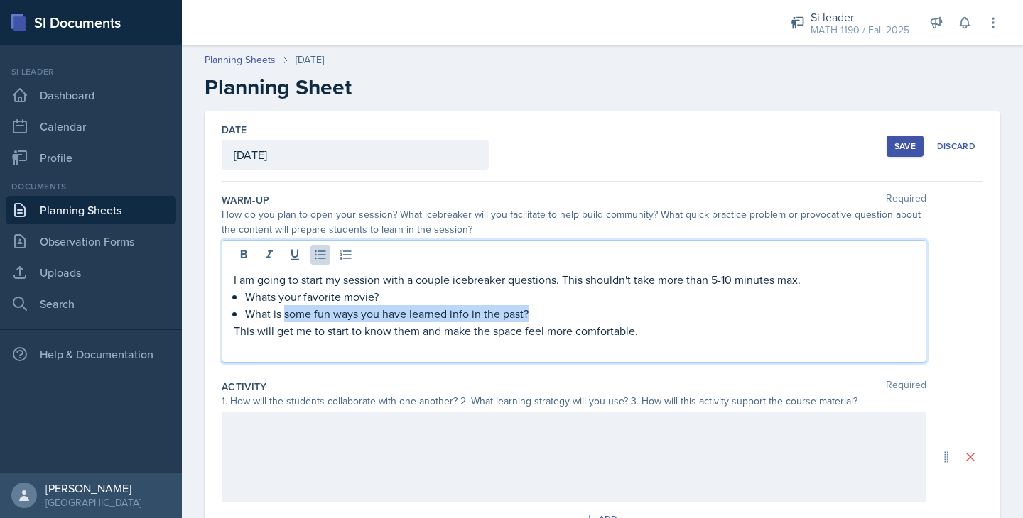
drag, startPoint x: 538, startPoint y: 309, endPoint x: 284, endPoint y: 312, distance: 253.6
click at [284, 312] on p "What is some fun ways you have learned info in the past?" at bounding box center [579, 313] width 669 height 17
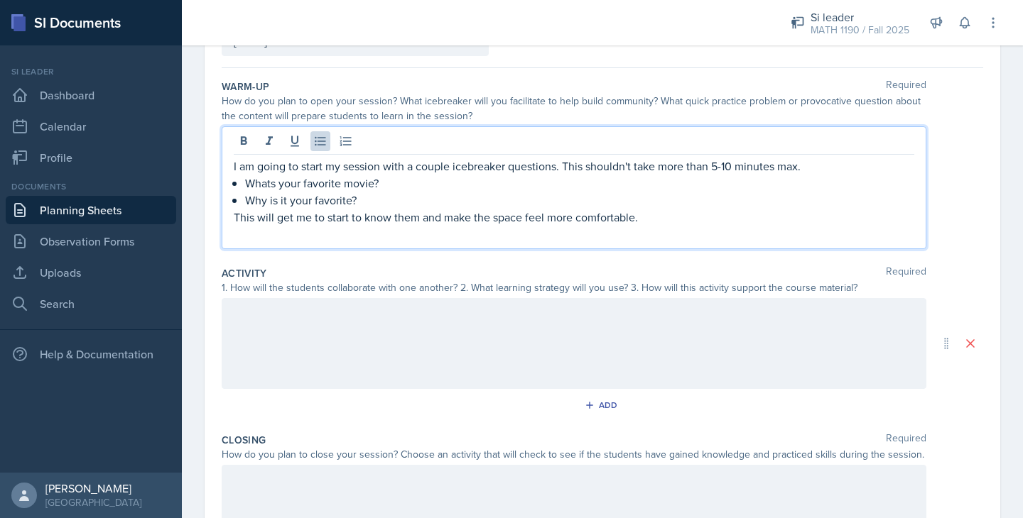
click at [324, 301] on div at bounding box center [574, 343] width 705 height 91
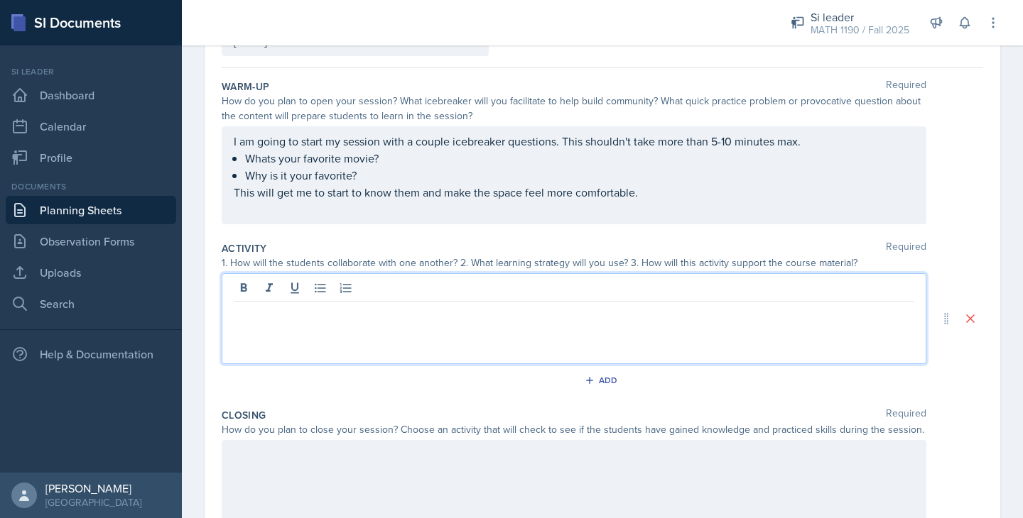
scroll to position [138, 0]
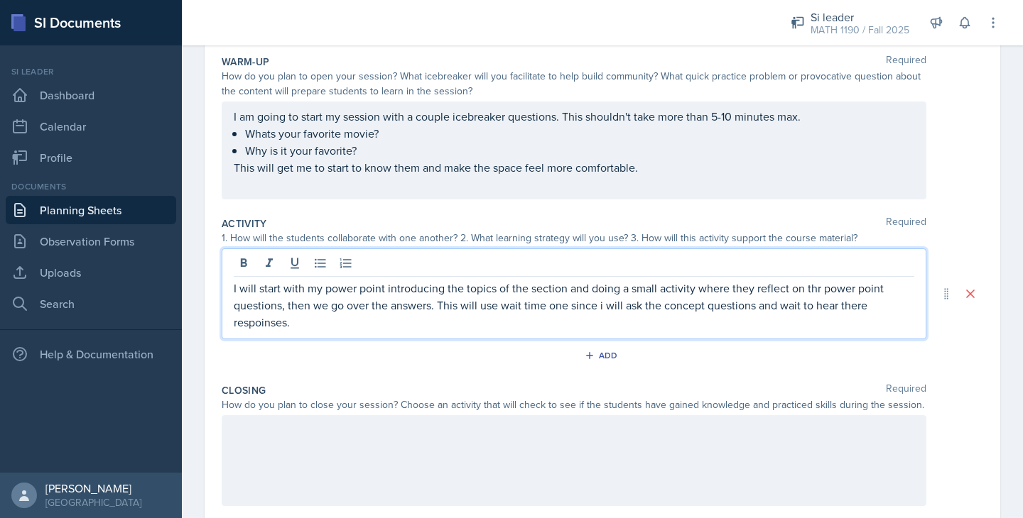
click at [810, 291] on p "I will start with my power point introducing the topics of the section and doin…" at bounding box center [574, 305] width 680 height 51
click at [250, 324] on p "I will start with my power point introducing the topics of the section and doin…" at bounding box center [574, 305] width 680 height 51
click at [302, 320] on p "I will start with my power point introducing the topics of the section and doin…" at bounding box center [574, 305] width 680 height 51
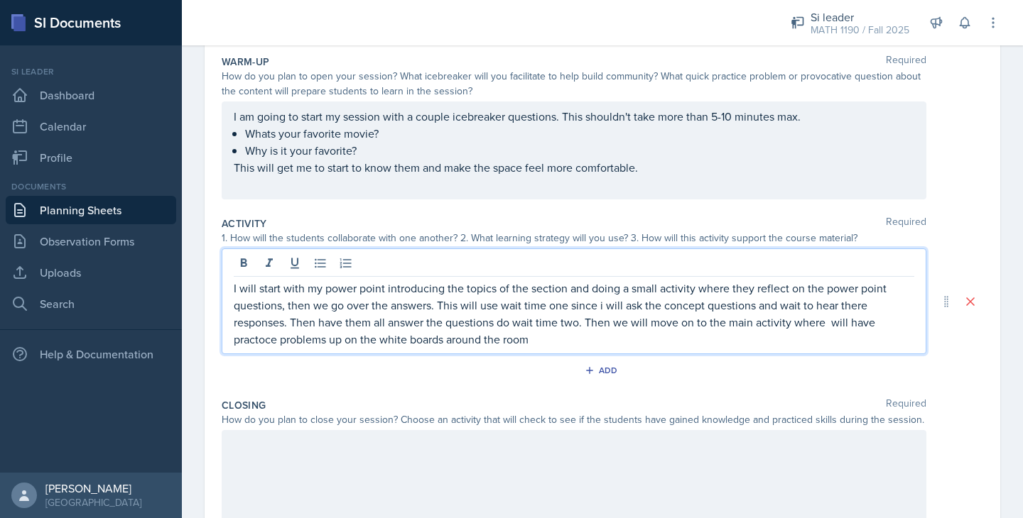
click at [250, 339] on p "I will start with my power point introducing the topics of the section and doin…" at bounding box center [574, 314] width 680 height 68
click at [532, 342] on p "I will start with my power point introducing the topics of the section and doin…" at bounding box center [574, 314] width 680 height 68
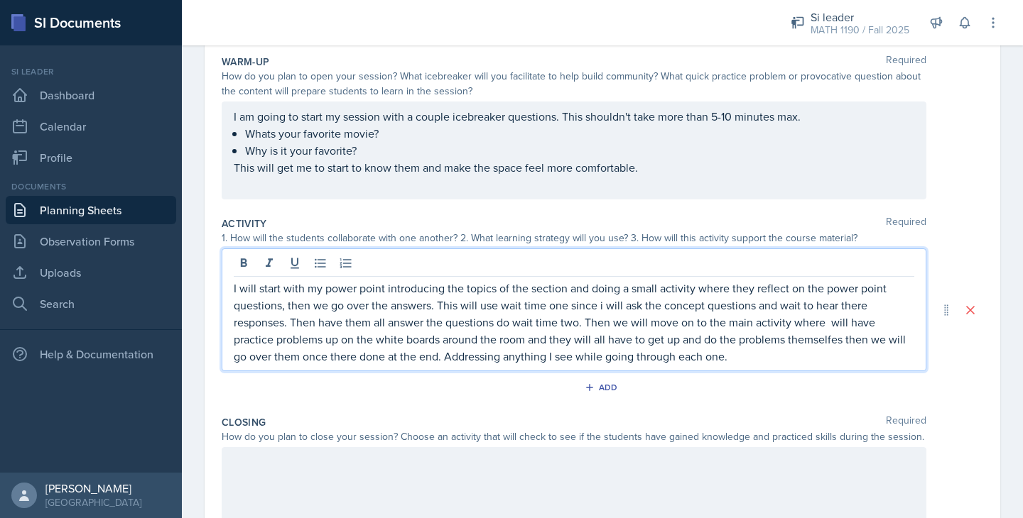
click at [817, 344] on p "I will start with my power point introducing the topics of the section and doin…" at bounding box center [574, 322] width 680 height 85
click at [739, 358] on p "I will start with my power point introducing the topics of the section and doin…" at bounding box center [574, 322] width 680 height 85
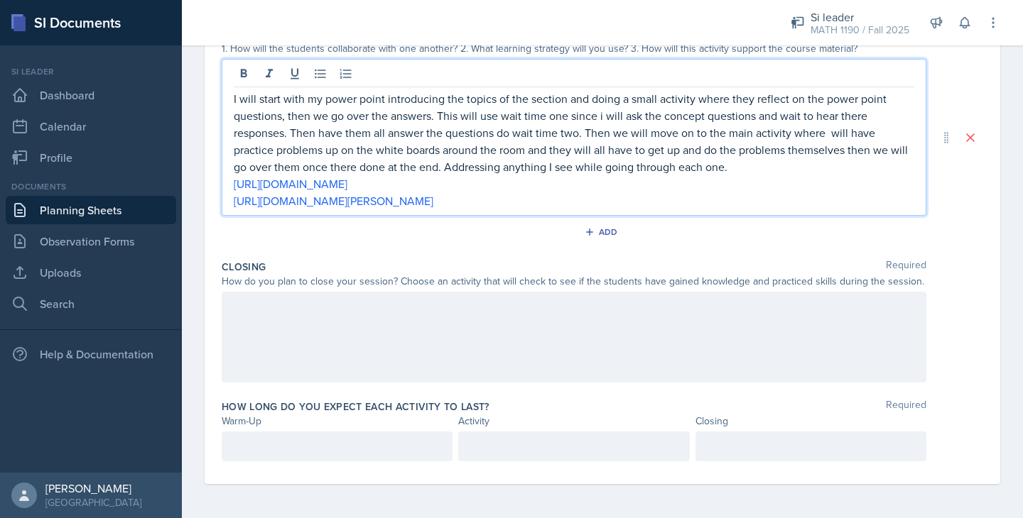
click at [285, 344] on div at bounding box center [574, 337] width 705 height 91
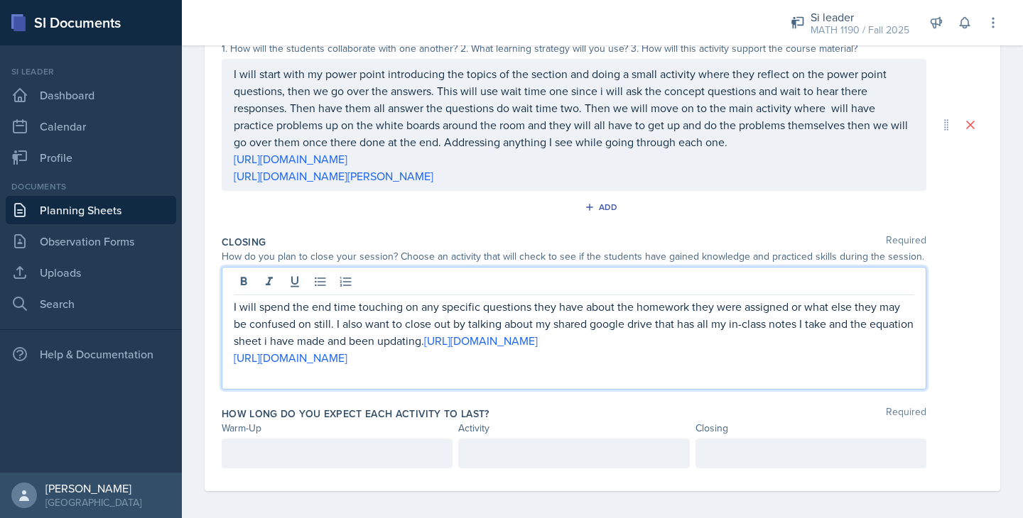
click at [254, 451] on div at bounding box center [337, 454] width 231 height 30
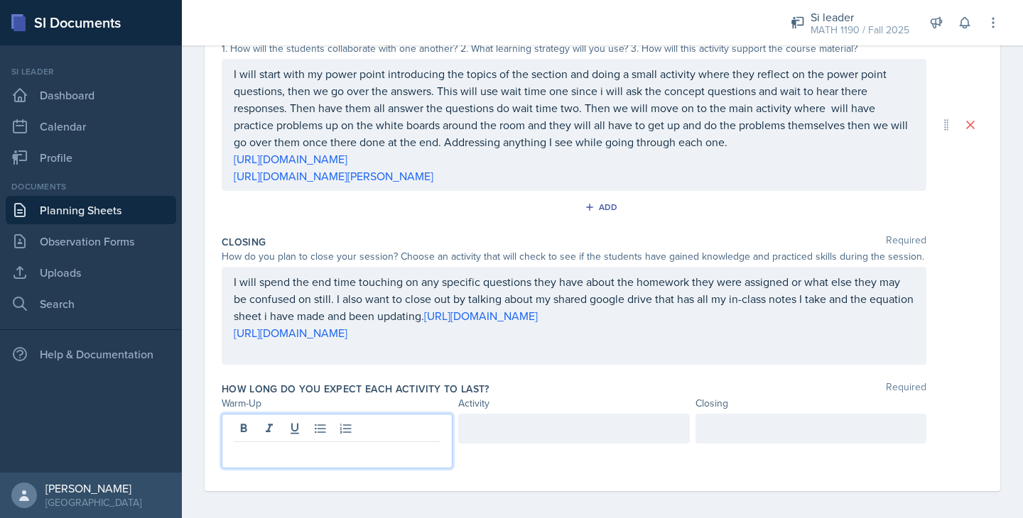
scroll to position [303, 0]
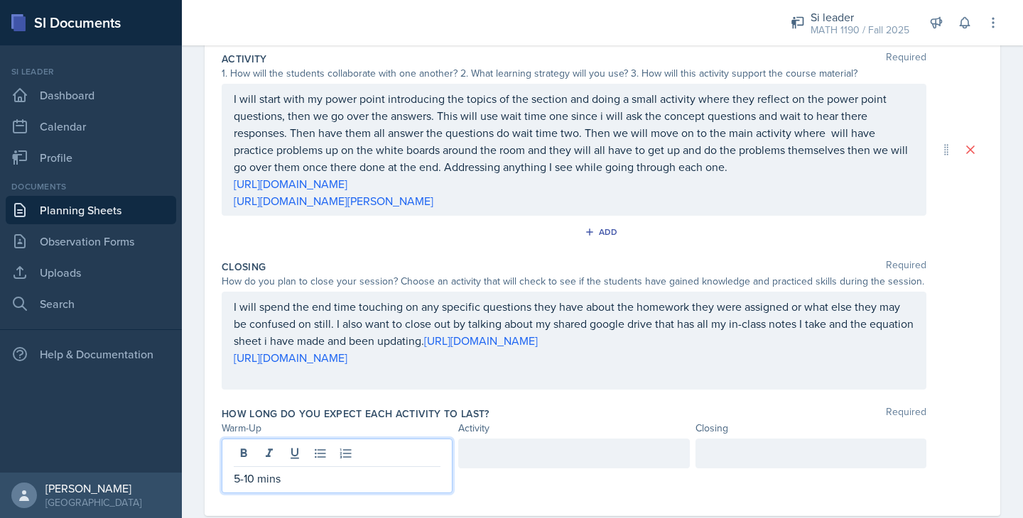
click at [485, 457] on div at bounding box center [573, 454] width 231 height 30
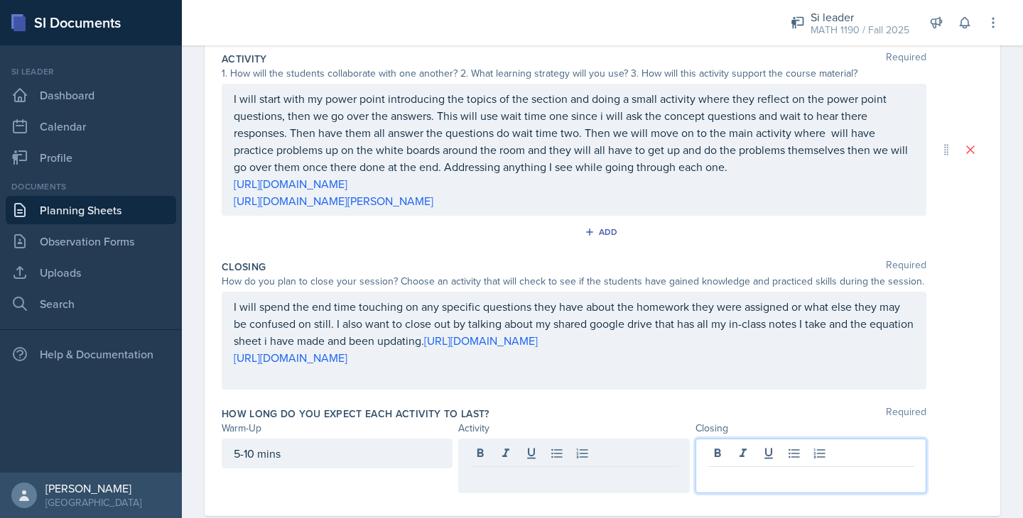
click at [729, 452] on div at bounding box center [810, 466] width 231 height 55
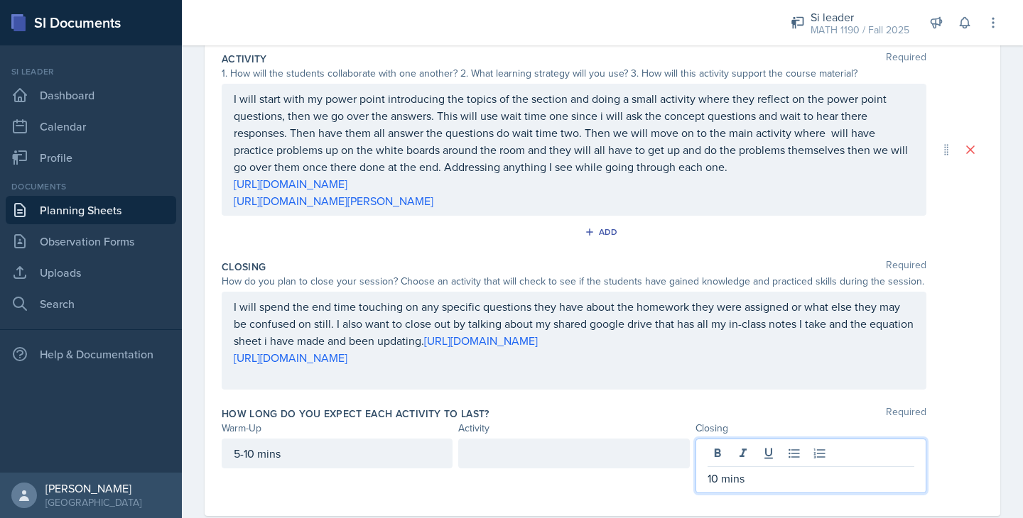
click at [526, 461] on div at bounding box center [573, 454] width 231 height 30
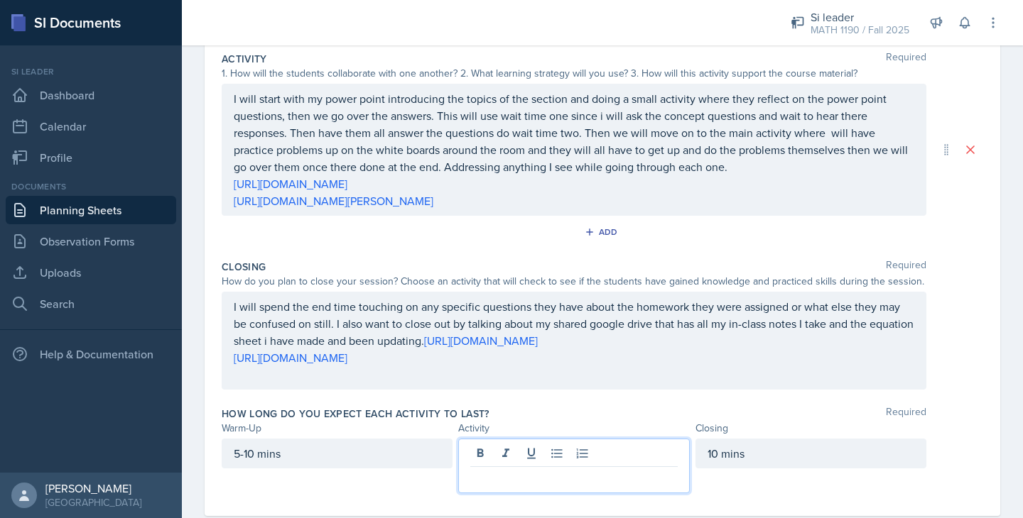
click at [788, 460] on div "10 mins" at bounding box center [810, 454] width 231 height 30
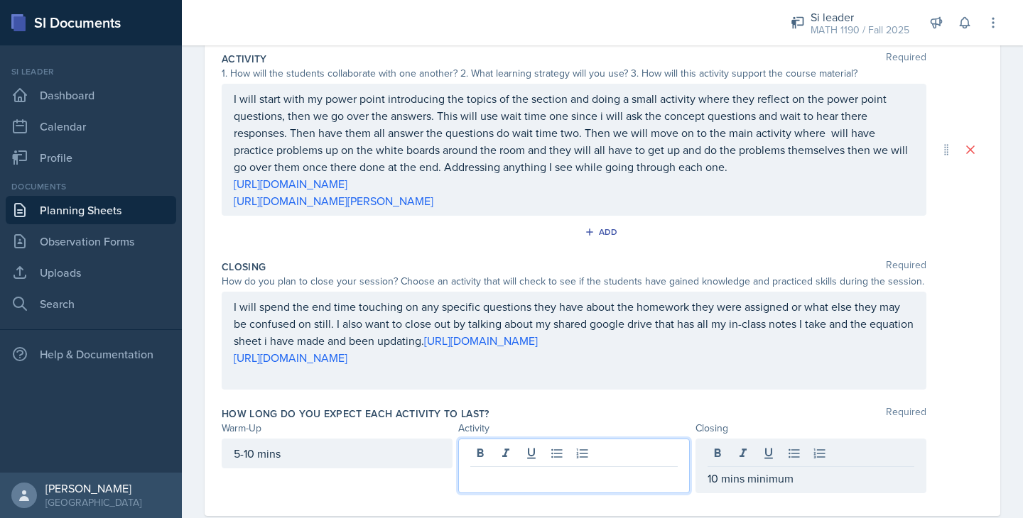
click at [597, 455] on div at bounding box center [573, 466] width 231 height 55
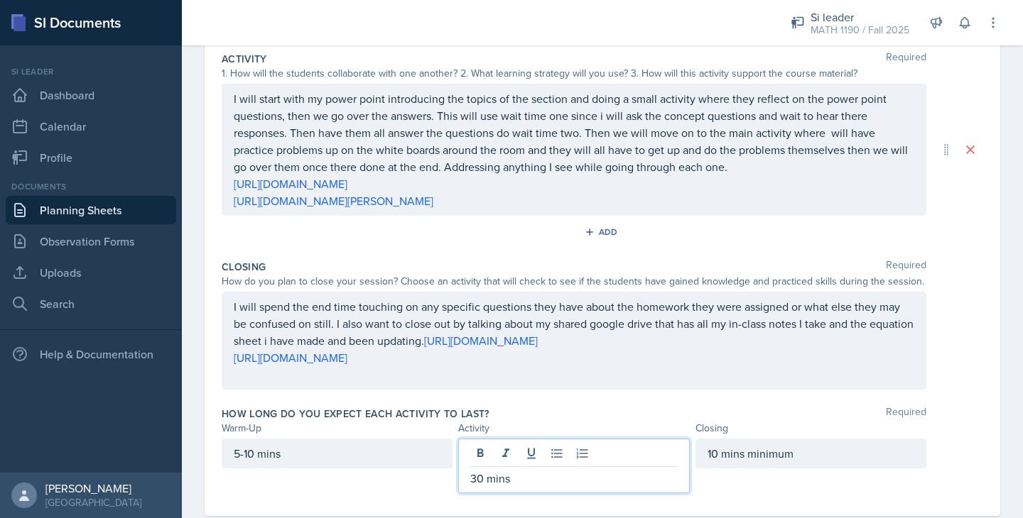
scroll to position [335, 0]
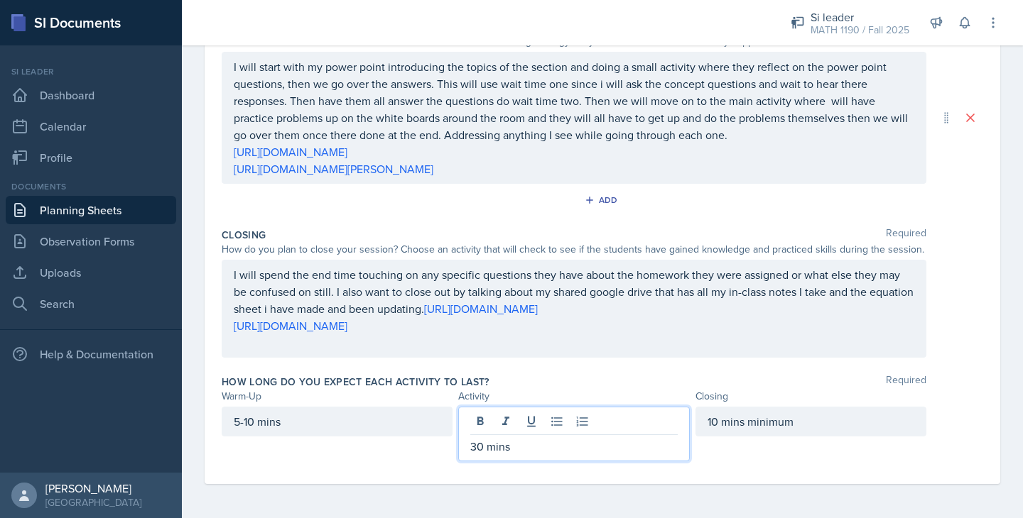
click at [533, 359] on div "Closing Required How do you plan to close your session? Choose an activity that…" at bounding box center [602, 295] width 761 height 147
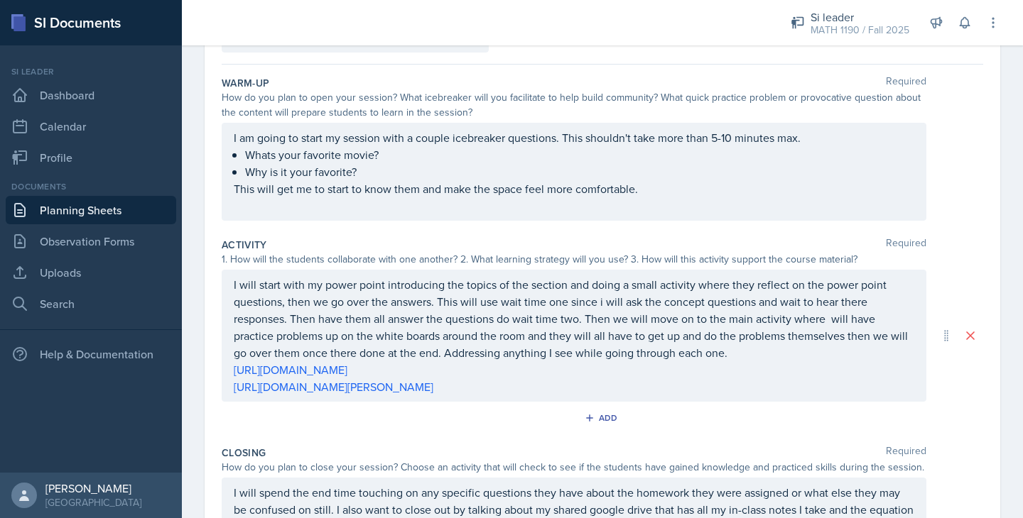
scroll to position [0, 0]
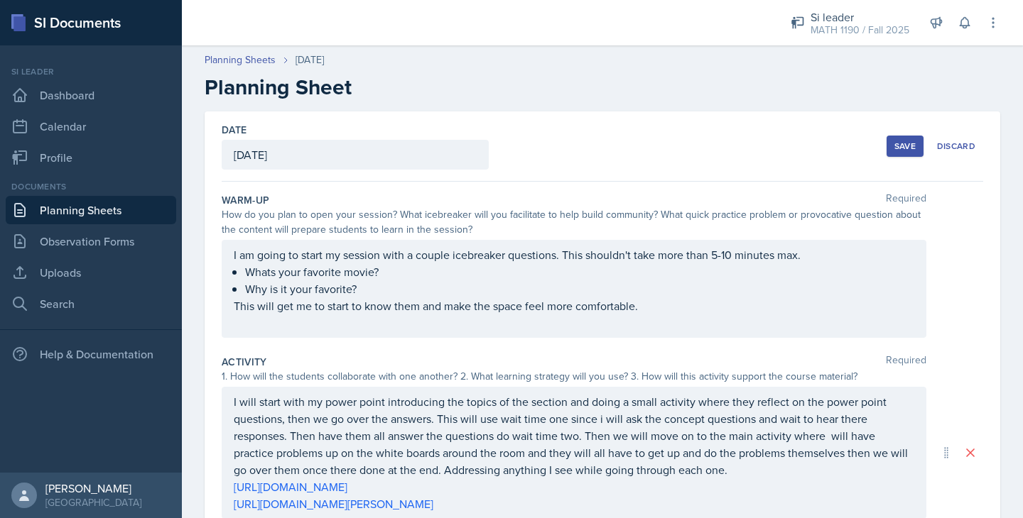
click at [908, 141] on div "Save" at bounding box center [904, 146] width 21 height 11
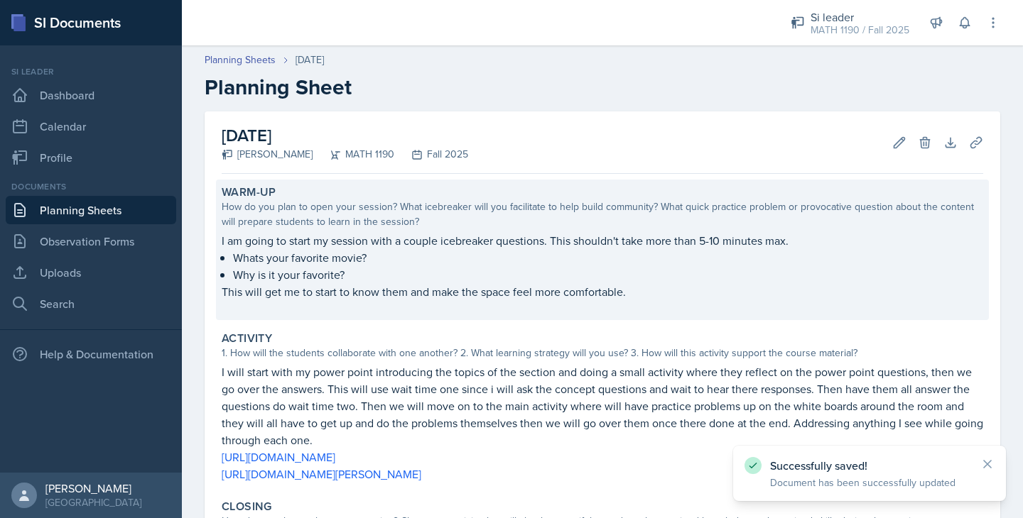
scroll to position [260, 0]
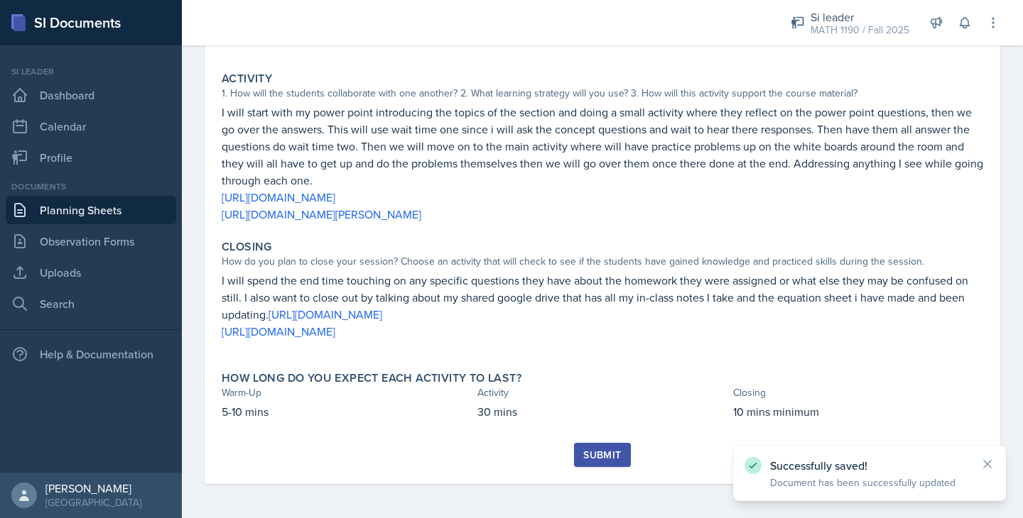
click at [601, 457] on div "Submit" at bounding box center [602, 455] width 38 height 11
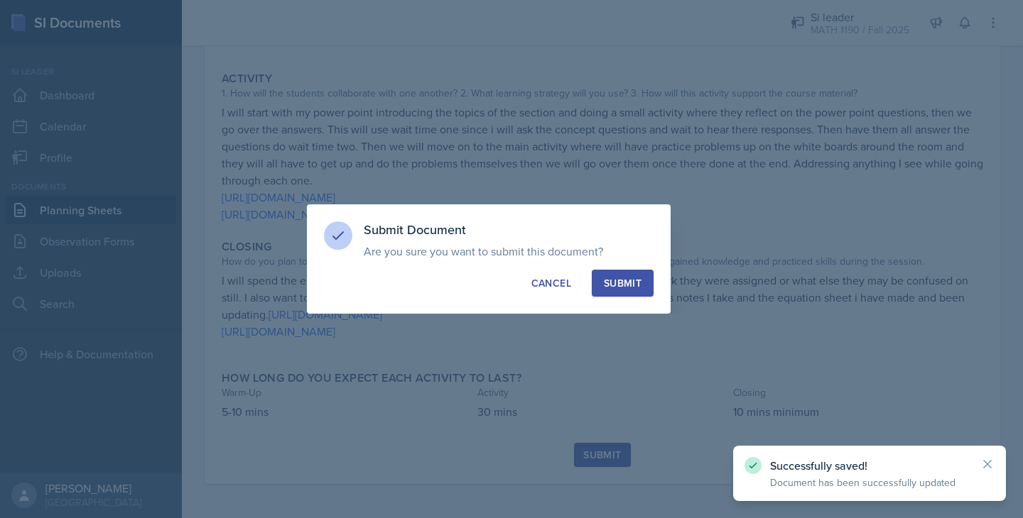
click at [626, 290] on button "Submit" at bounding box center [623, 283] width 62 height 27
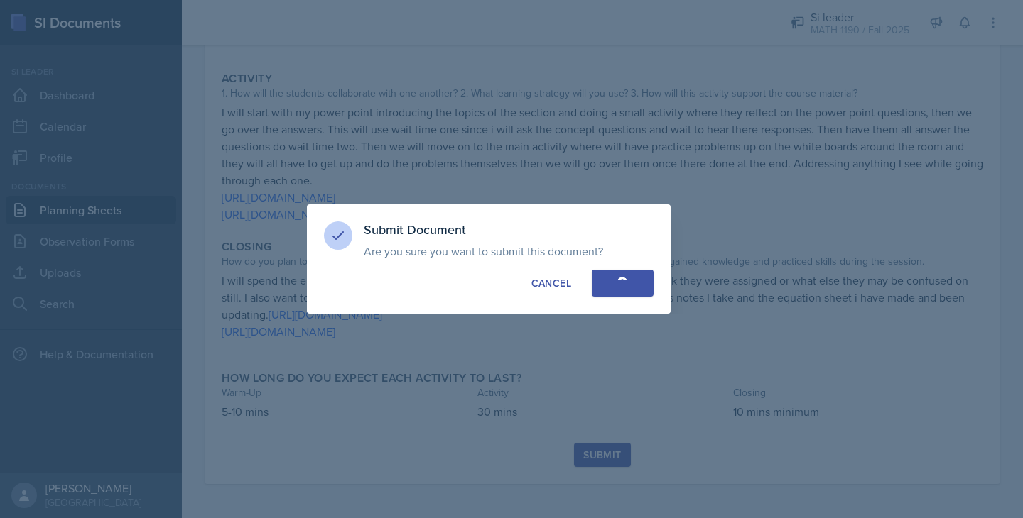
scroll to position [219, 0]
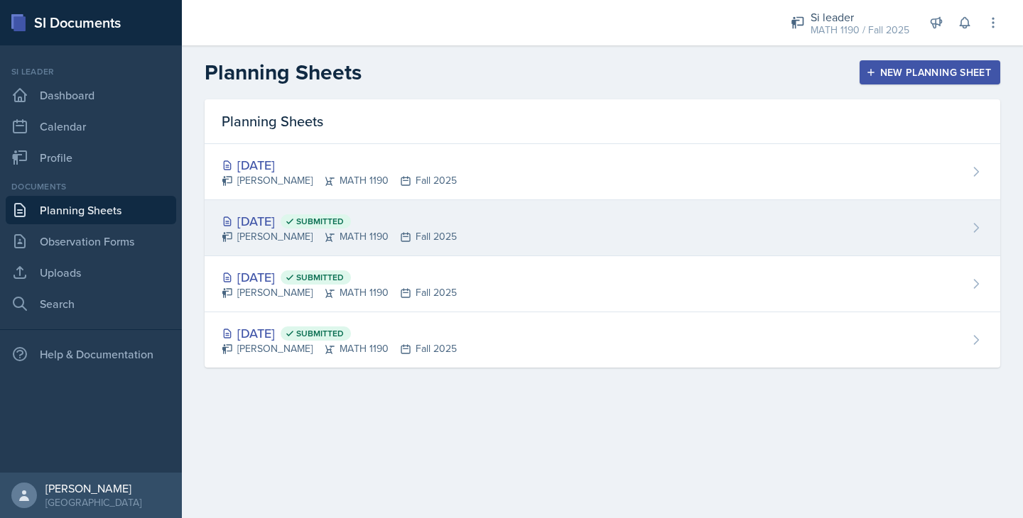
click at [288, 224] on div "Sep 1st, 2025 Submitted" at bounding box center [339, 221] width 235 height 19
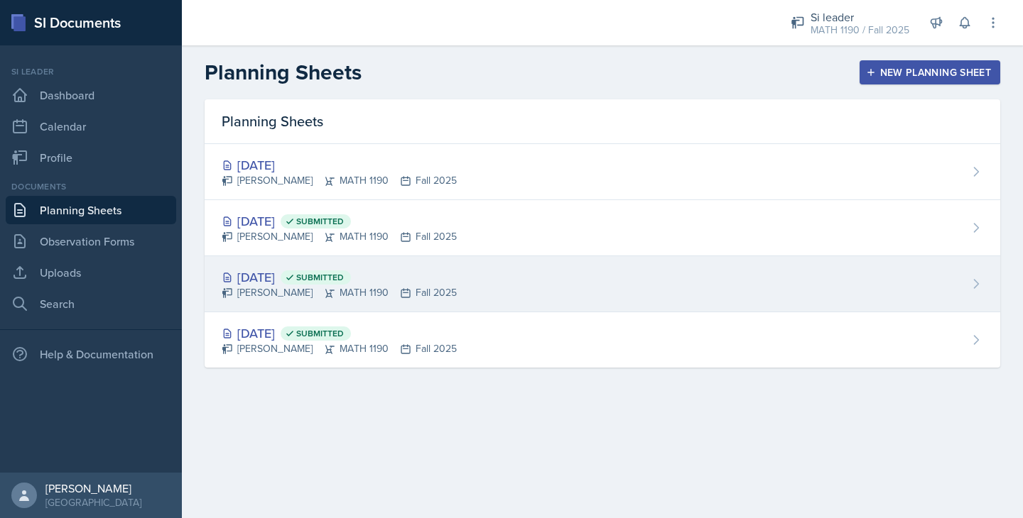
click at [295, 276] on div "Aug 28th, 2025 Submitted" at bounding box center [339, 277] width 235 height 19
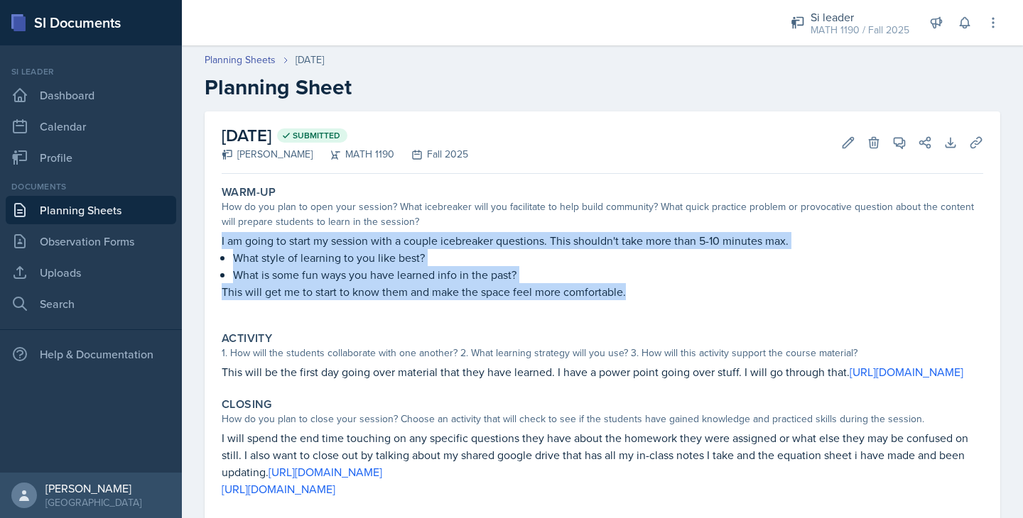
drag, startPoint x: 628, startPoint y: 292, endPoint x: 200, endPoint y: 243, distance: 431.0
click at [200, 243] on div "August 28th, 2025 Submitted Kasia Nelson MATH 1190 Fall 2025 Edit Delete View C…" at bounding box center [602, 373] width 841 height 523
copy div "I am going to start my session with a couple icebreaker questions. This shouldn…"
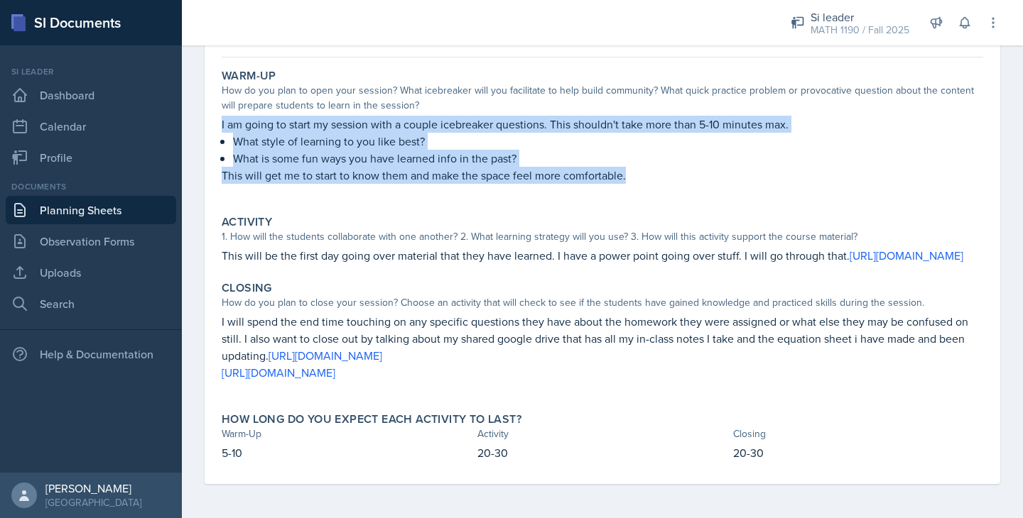
drag, startPoint x: 582, startPoint y: 374, endPoint x: 216, endPoint y: 325, distance: 369.1
click at [216, 325] on div "Closing How do you plan to close your session? Choose an activity that will che…" at bounding box center [602, 339] width 773 height 126
copy div "I will spend the end time touching on any specific questions they have about th…"
